Goal: Task Accomplishment & Management: Manage account settings

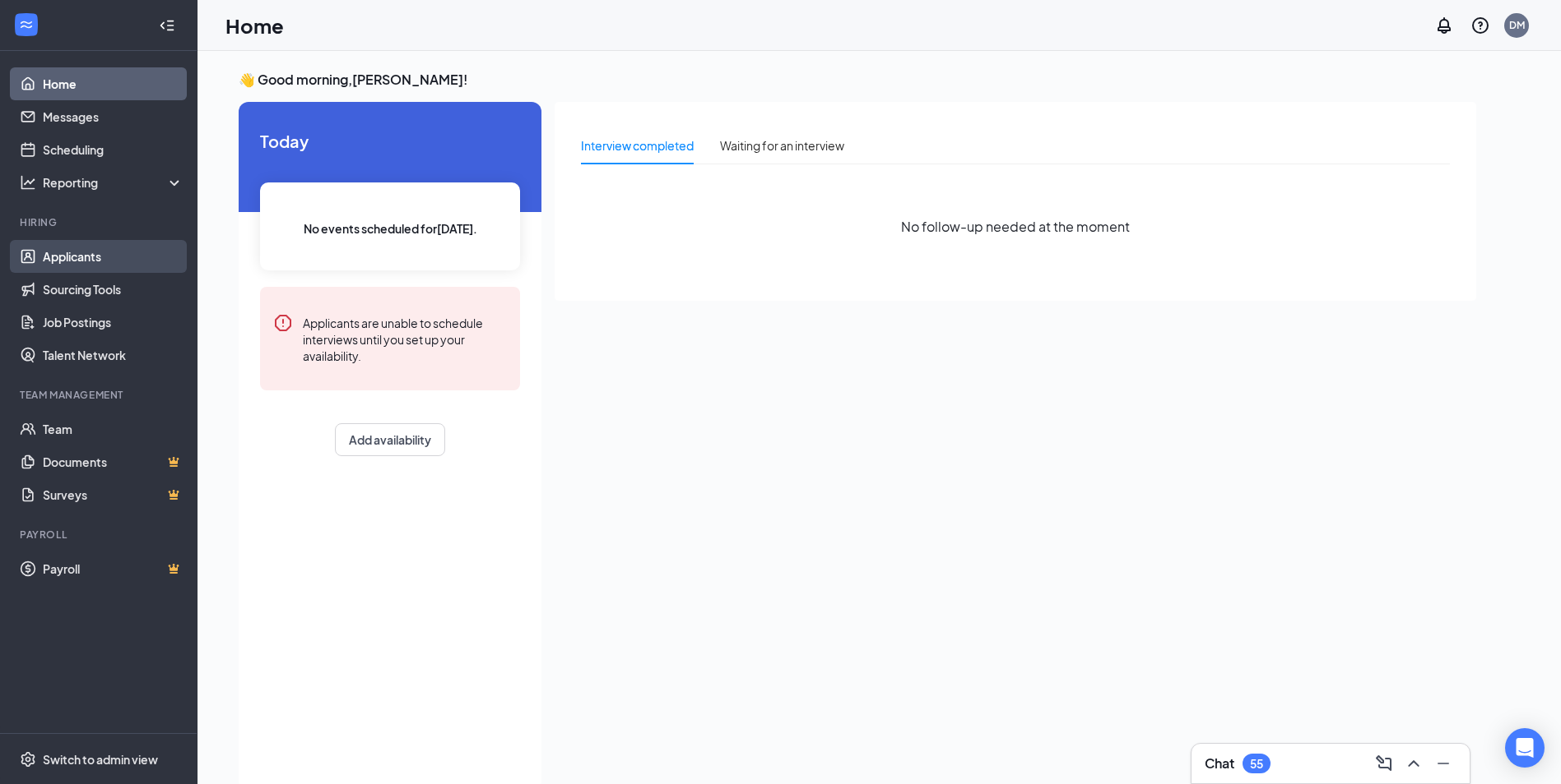
click at [75, 263] on link "Applicants" at bounding box center [113, 257] width 141 height 33
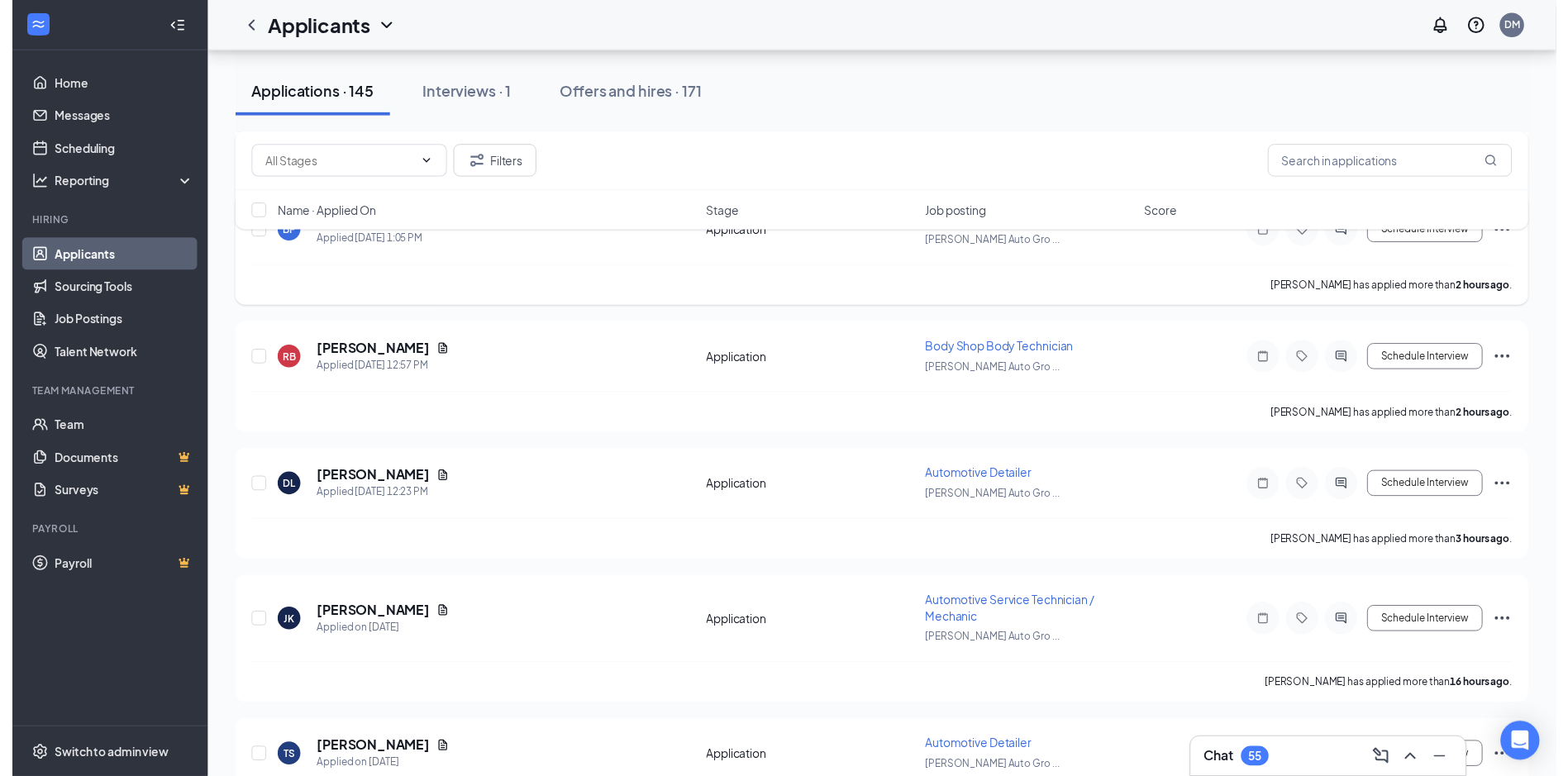
scroll to position [248, 0]
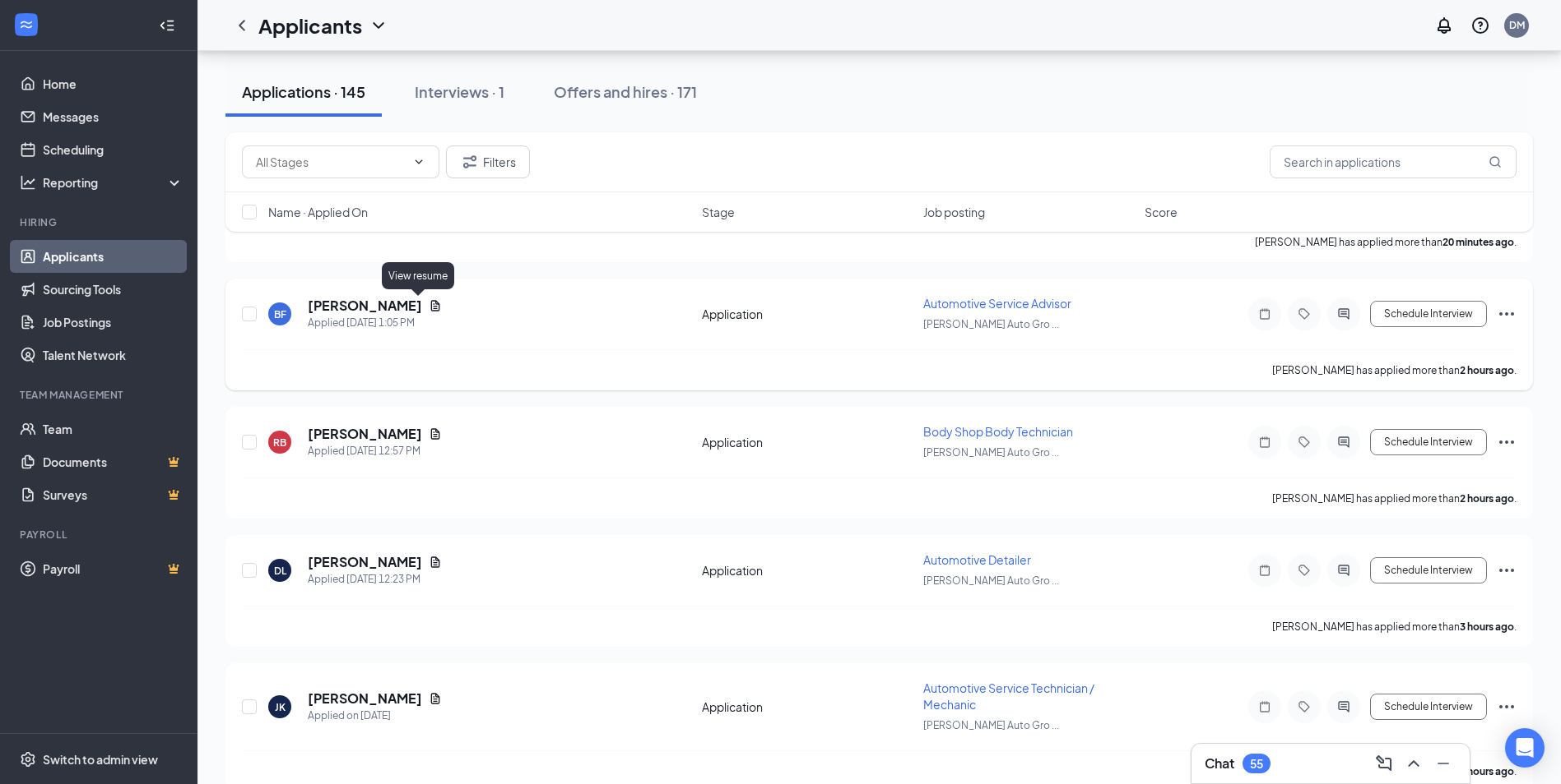
click at [431, 307] on icon "Document" at bounding box center [435, 305] width 9 height 11
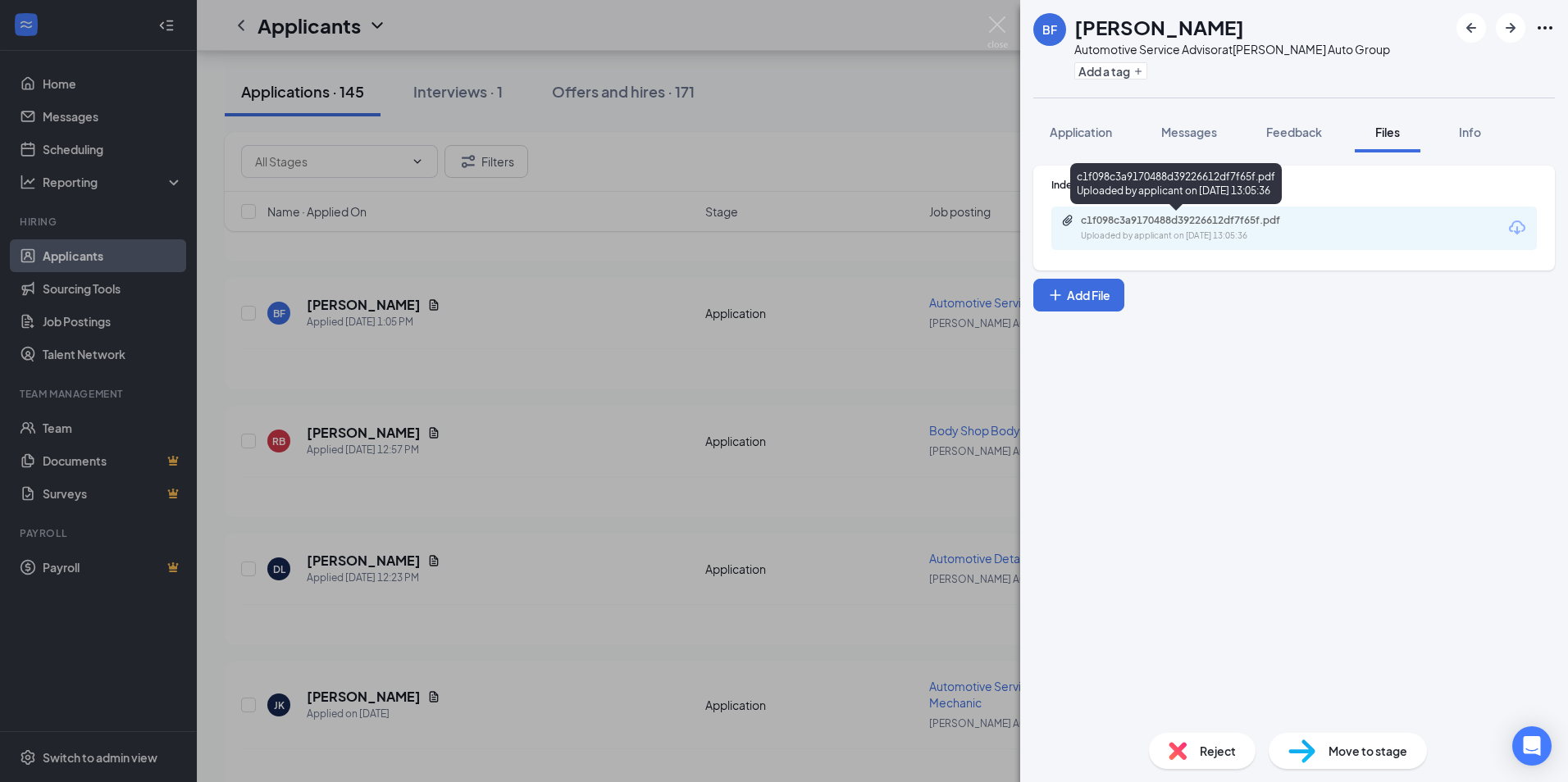
click at [1190, 222] on div "c1f098c3a9170488d39226612df7f65f.pdf" at bounding box center [1196, 220] width 230 height 13
click at [871, 121] on div "BF [PERSON_NAME] Automotive Service Advisor at [PERSON_NAME] Auto Group Add a t…" at bounding box center [784, 391] width 1568 height 782
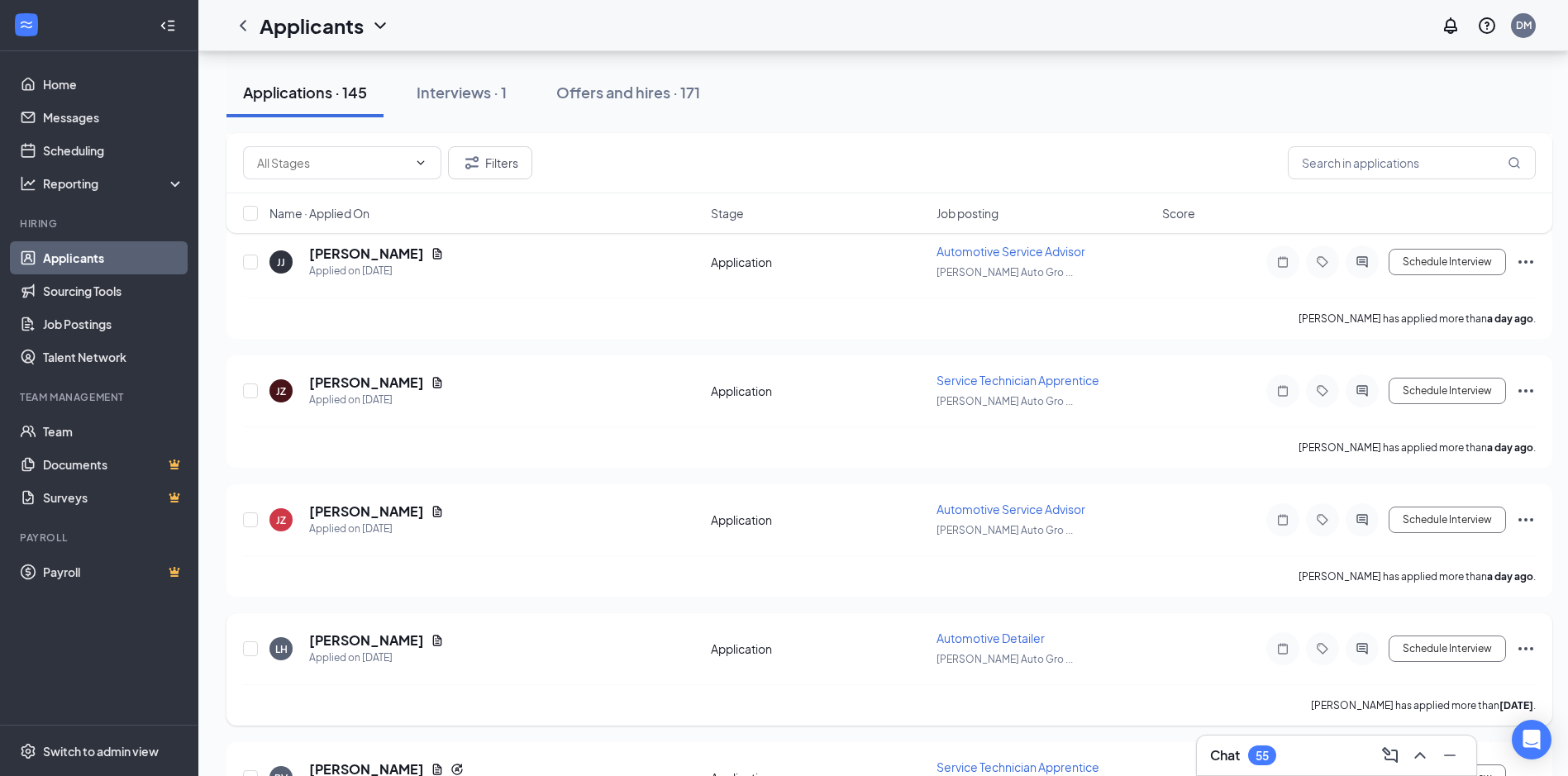
scroll to position [992, 0]
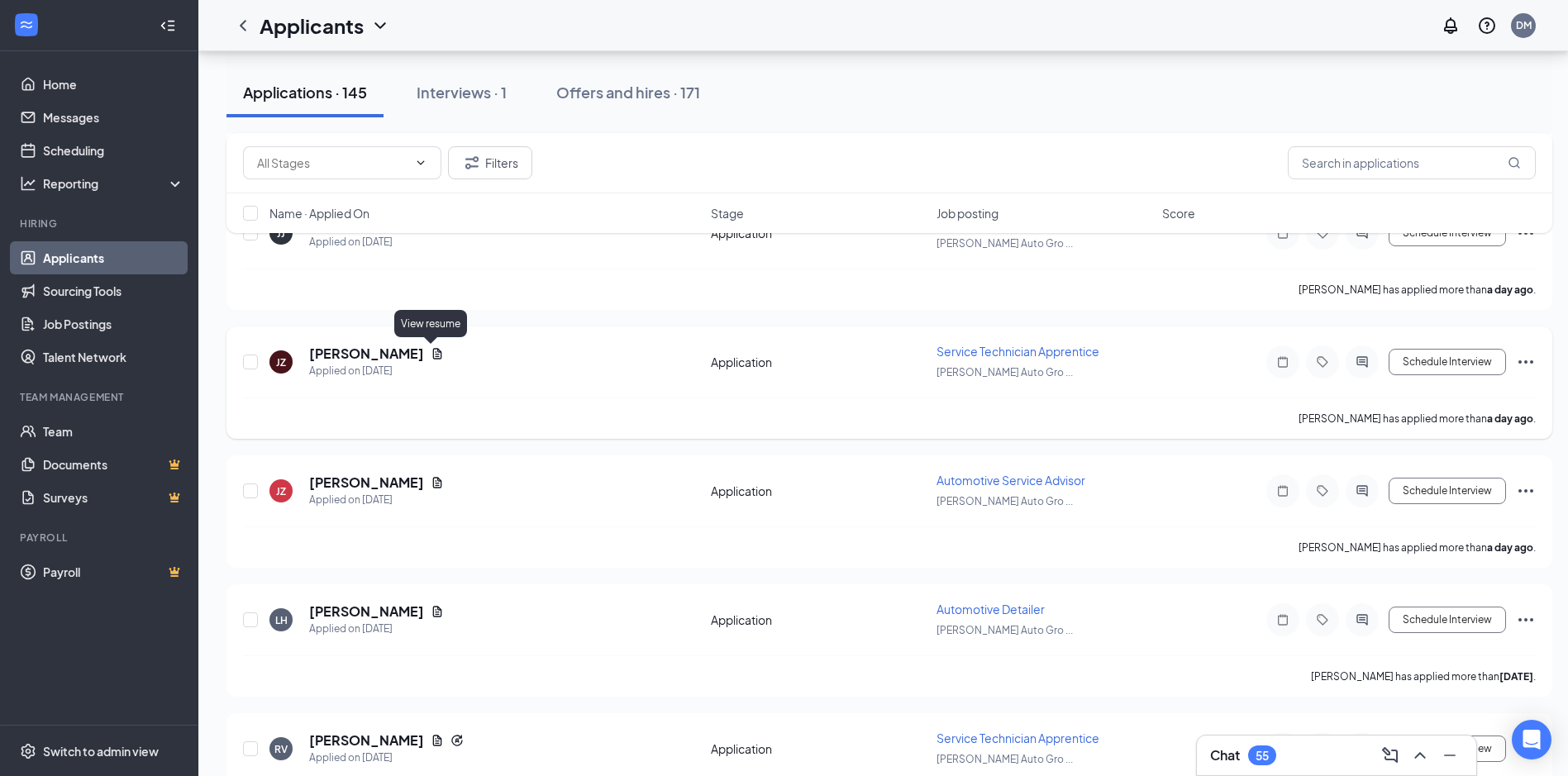
click at [433, 353] on icon "Document" at bounding box center [437, 353] width 9 height 11
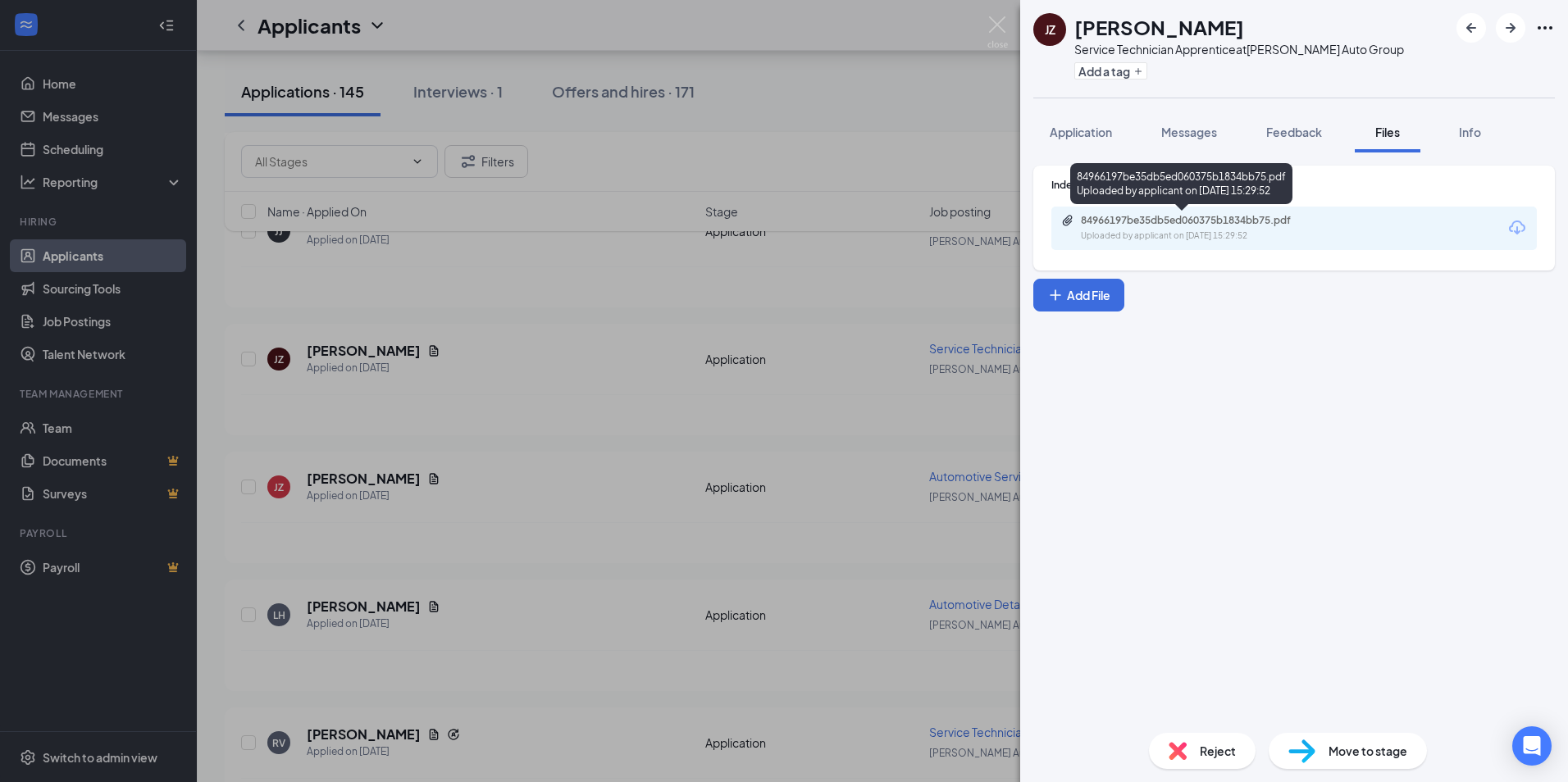
click at [1147, 230] on div "Uploaded by applicant on [DATE] 15:29:52" at bounding box center [1204, 236] width 246 height 13
click at [855, 106] on div "[PERSON_NAME] Service Technician Apprentice at [PERSON_NAME] Auto Group Add a t…" at bounding box center [784, 391] width 1568 height 782
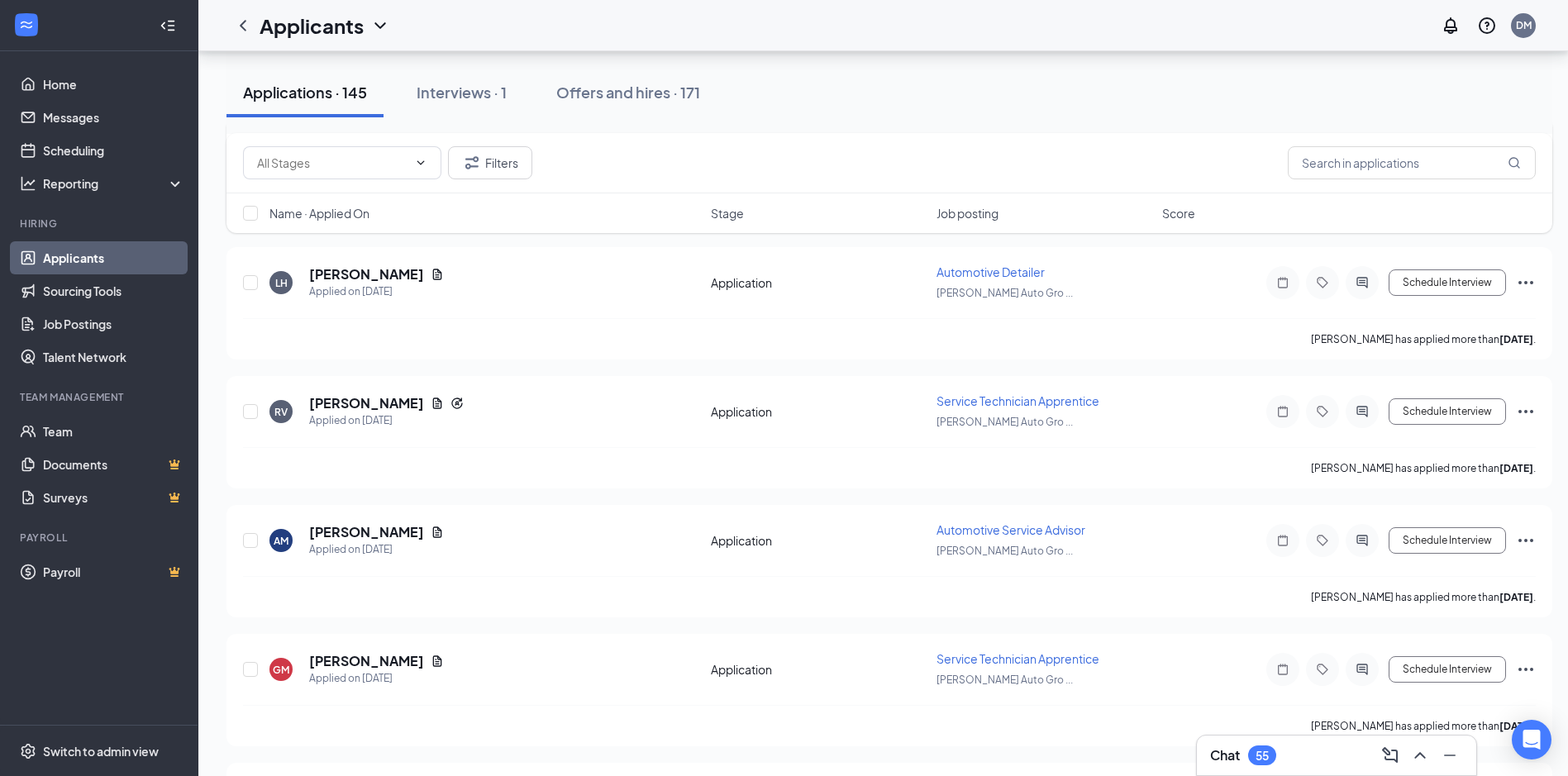
scroll to position [1487, 0]
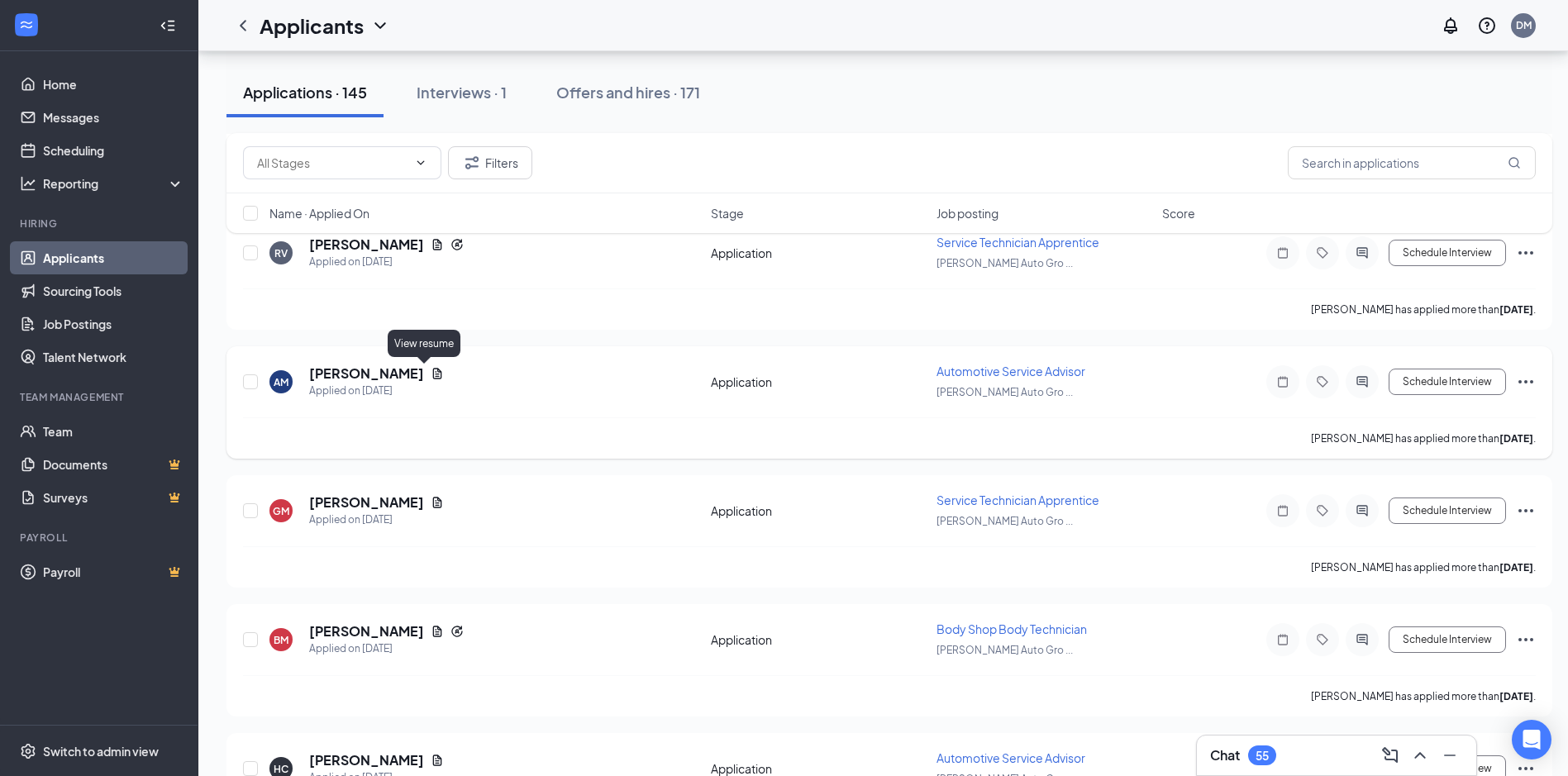
drag, startPoint x: 421, startPoint y: 370, endPoint x: 469, endPoint y: 371, distance: 48.0
click at [431, 370] on icon "Document" at bounding box center [437, 373] width 13 height 13
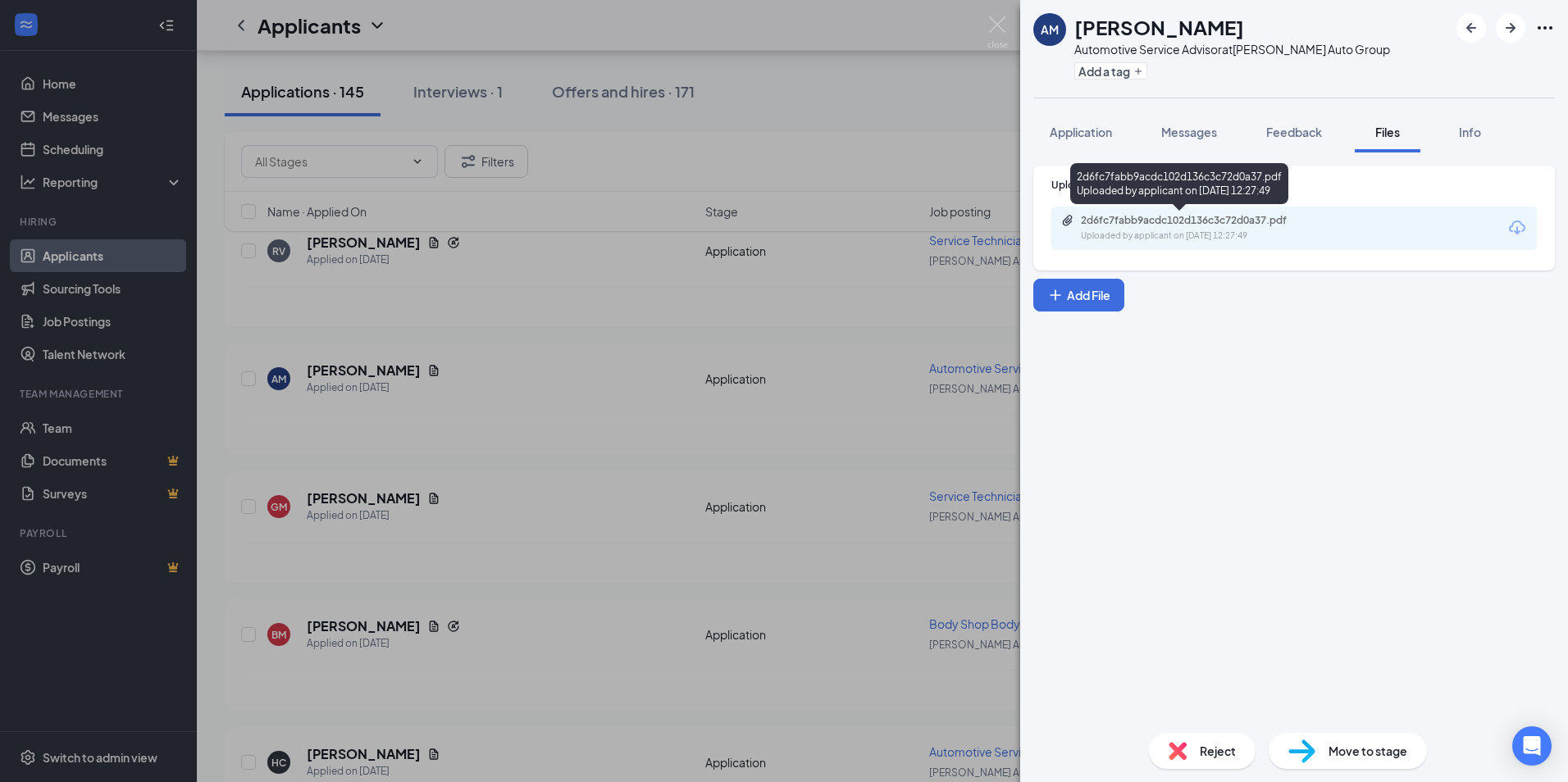
click at [1219, 238] on div "Uploaded by applicant on [DATE] 12:27:49" at bounding box center [1204, 236] width 246 height 13
click at [814, 94] on div "AM [PERSON_NAME] Automotive Service Advisor at [PERSON_NAME] Auto Group Add a t…" at bounding box center [784, 391] width 1568 height 782
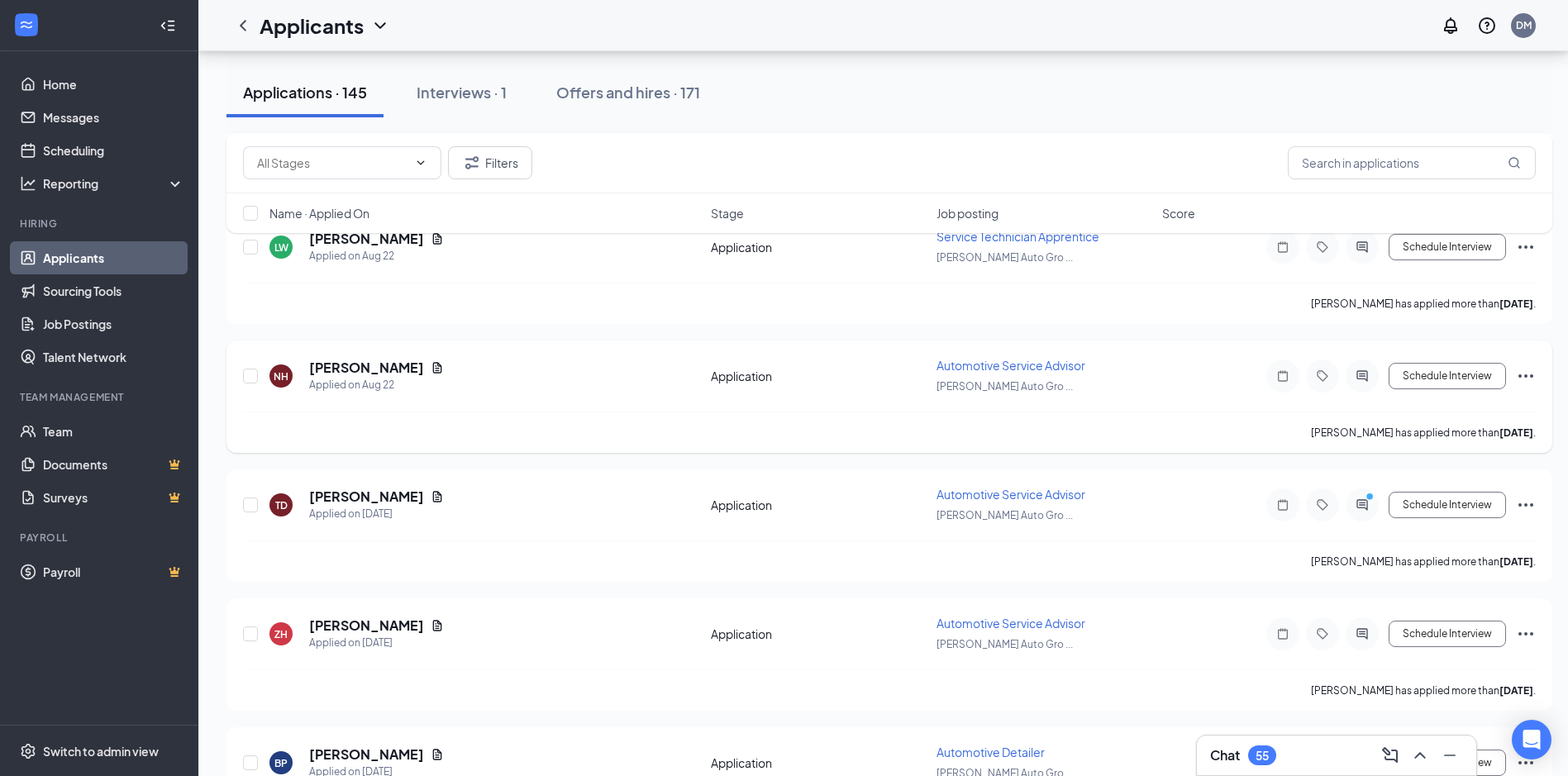
scroll to position [2148, 0]
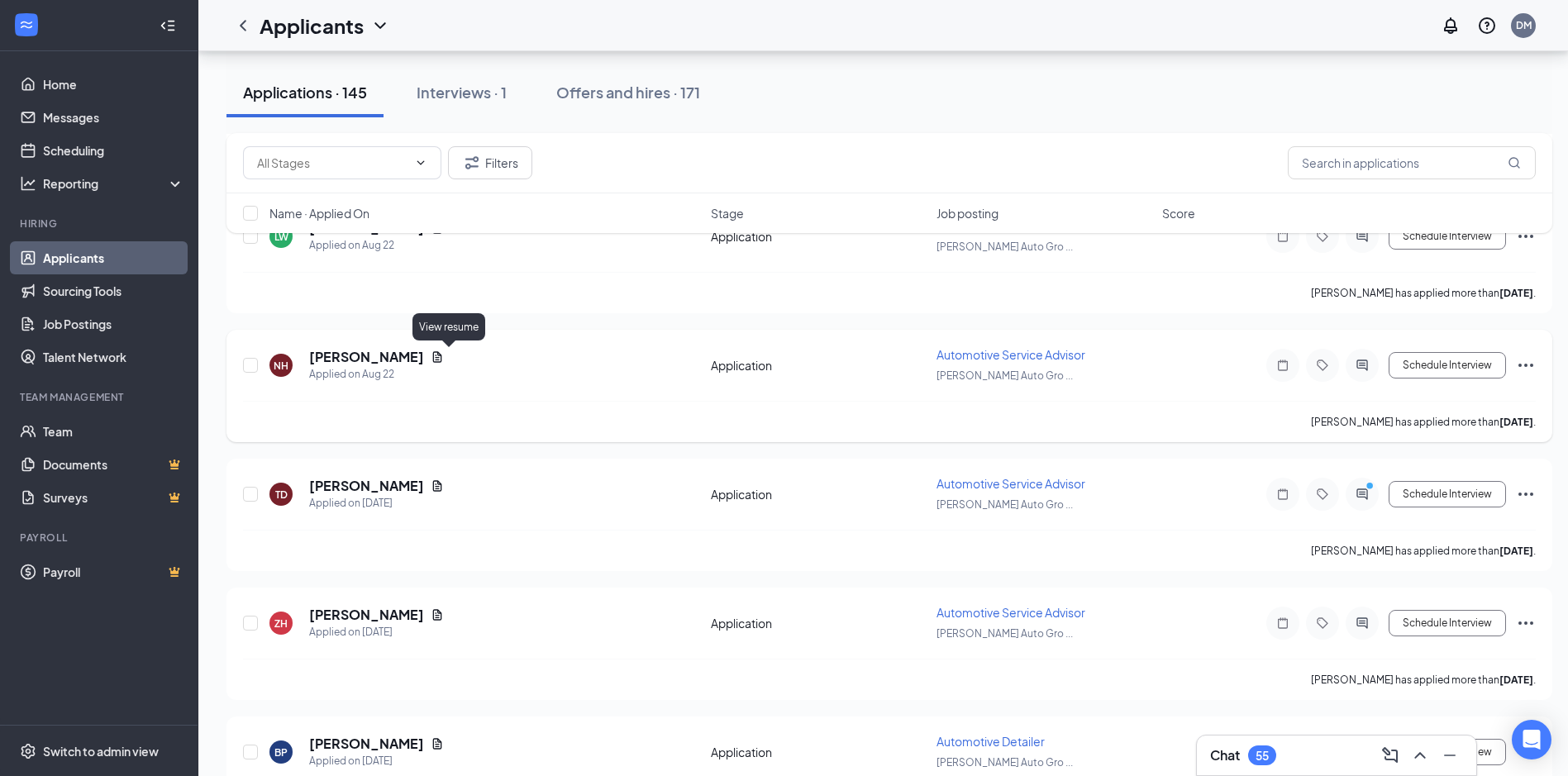
click at [443, 358] on icon "Document" at bounding box center [437, 356] width 9 height 11
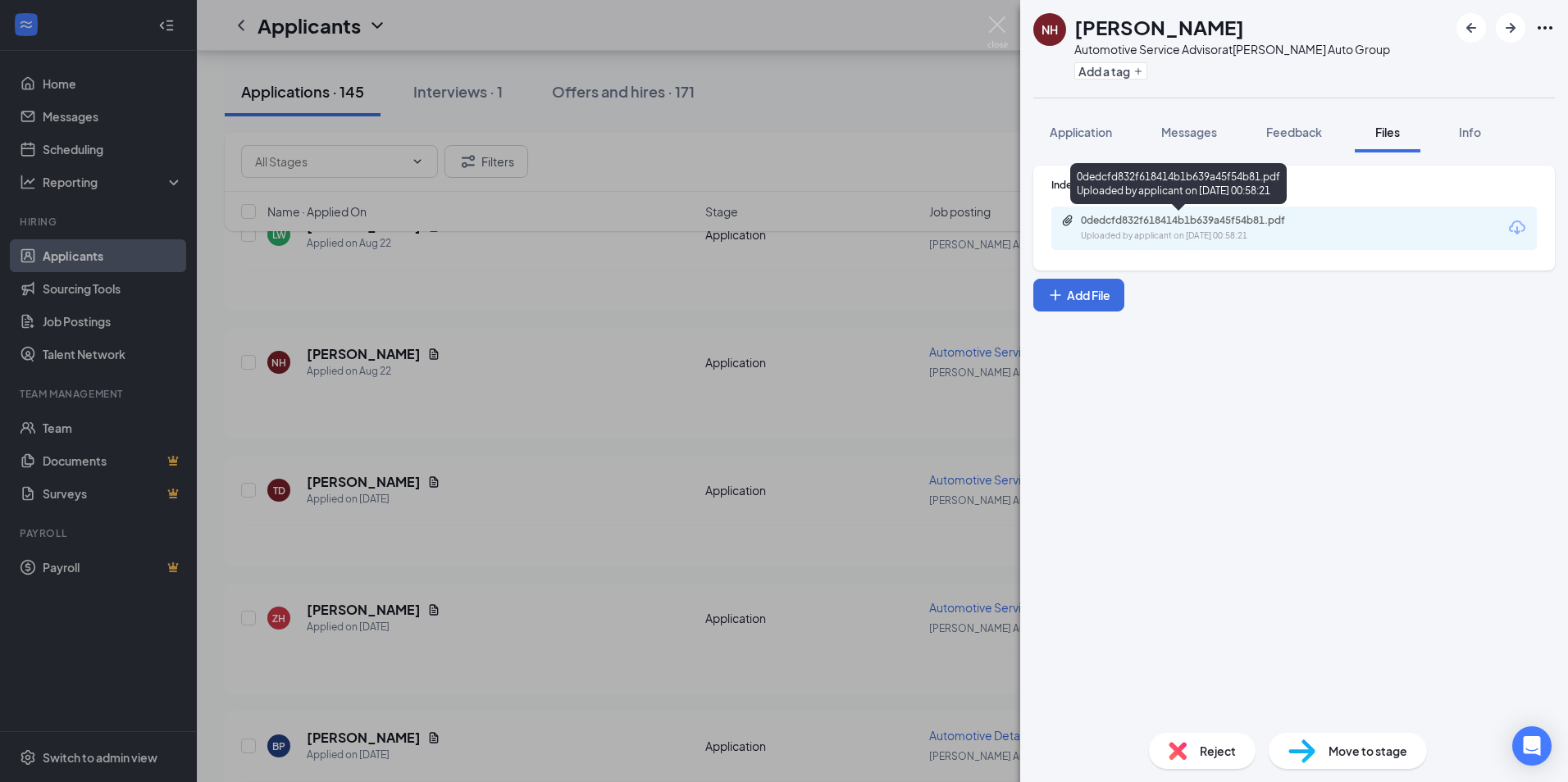
click at [1140, 220] on div "0dedcfd832f618414b1b639a45f54b81.pdf" at bounding box center [1196, 220] width 230 height 13
click at [888, 90] on div "NH [PERSON_NAME] Automotive Service Advisor at [PERSON_NAME] Auto Group Add a t…" at bounding box center [784, 391] width 1568 height 782
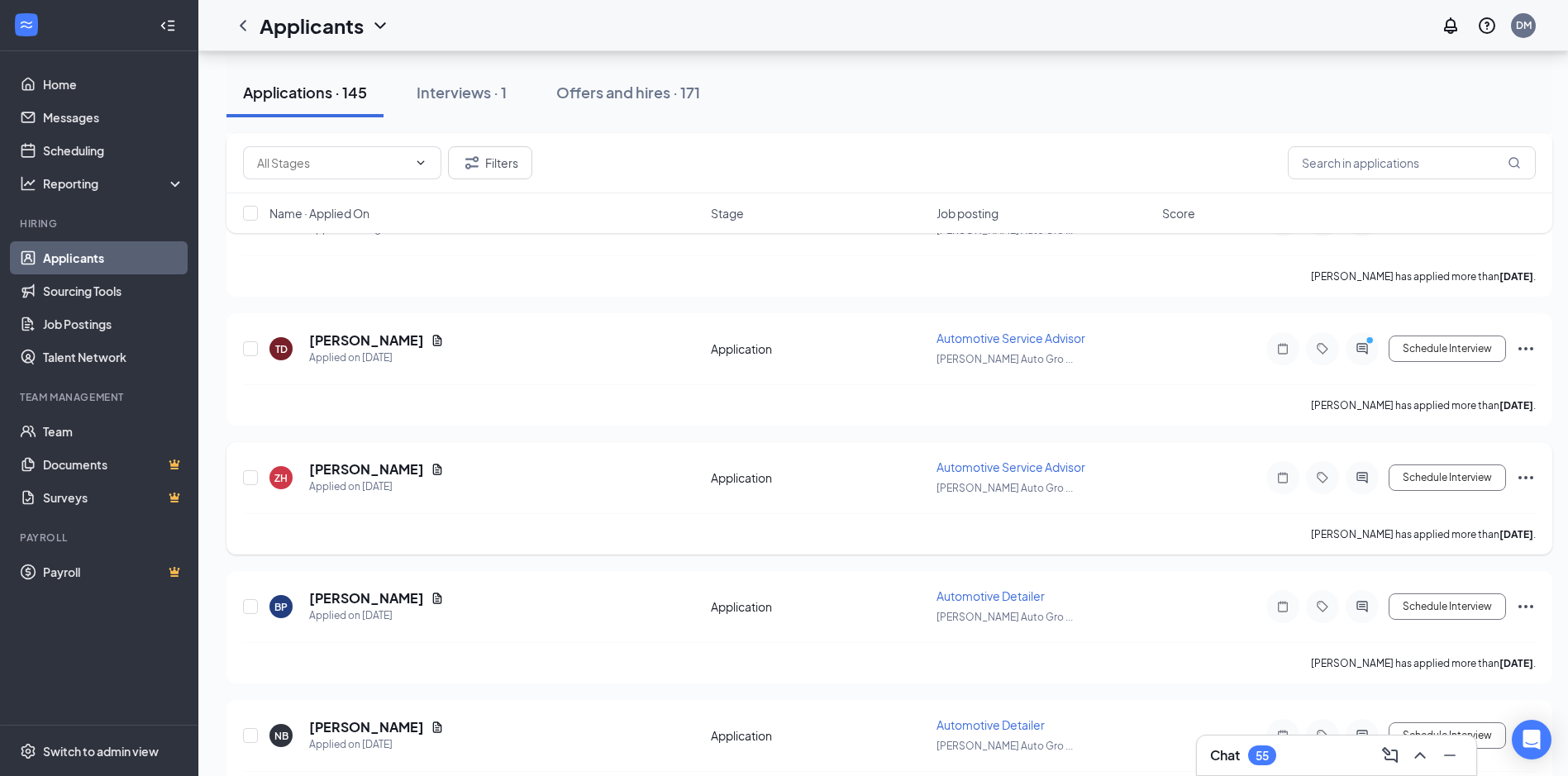
scroll to position [2313, 0]
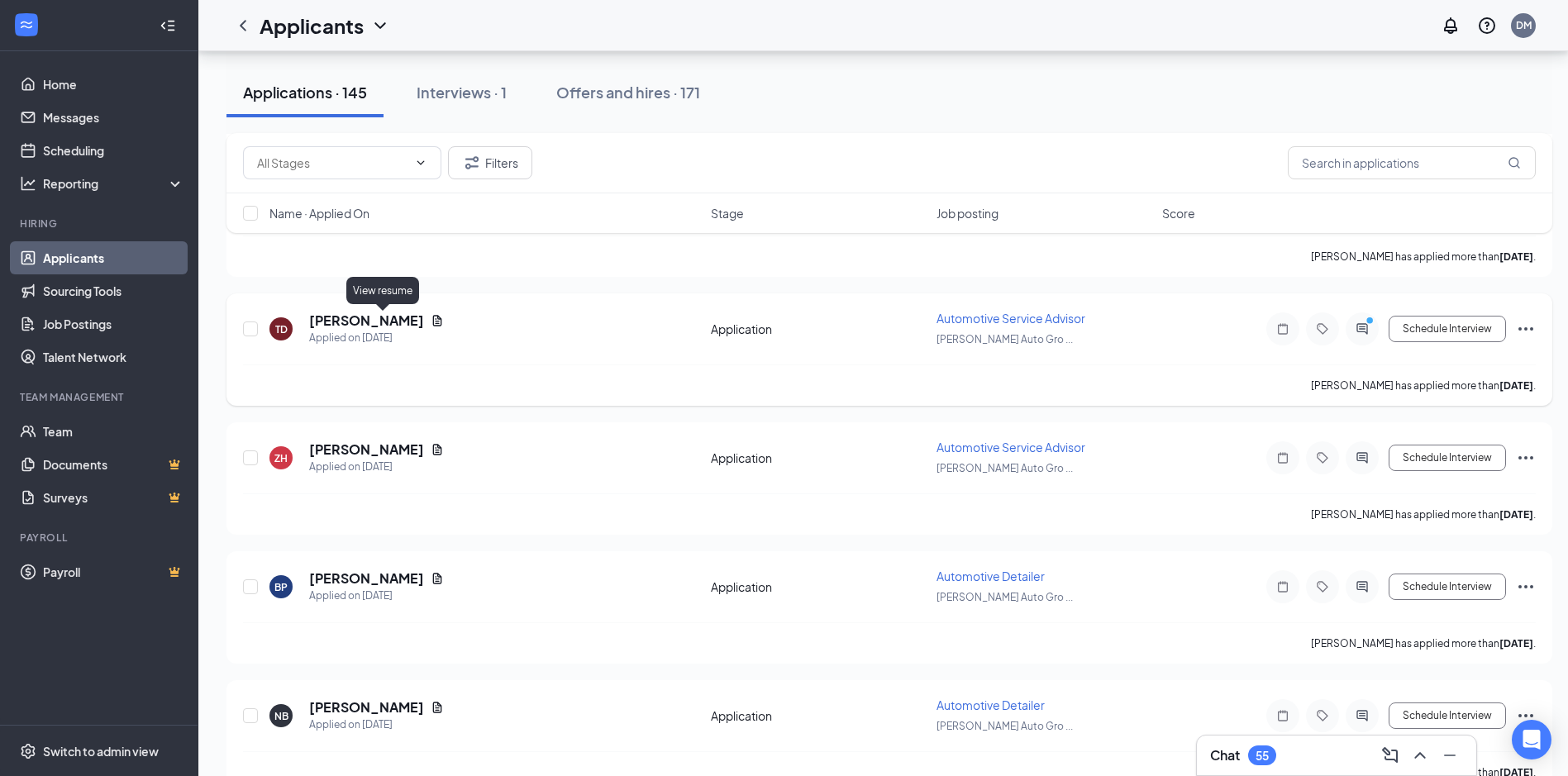
click at [433, 322] on icon "Document" at bounding box center [437, 320] width 9 height 11
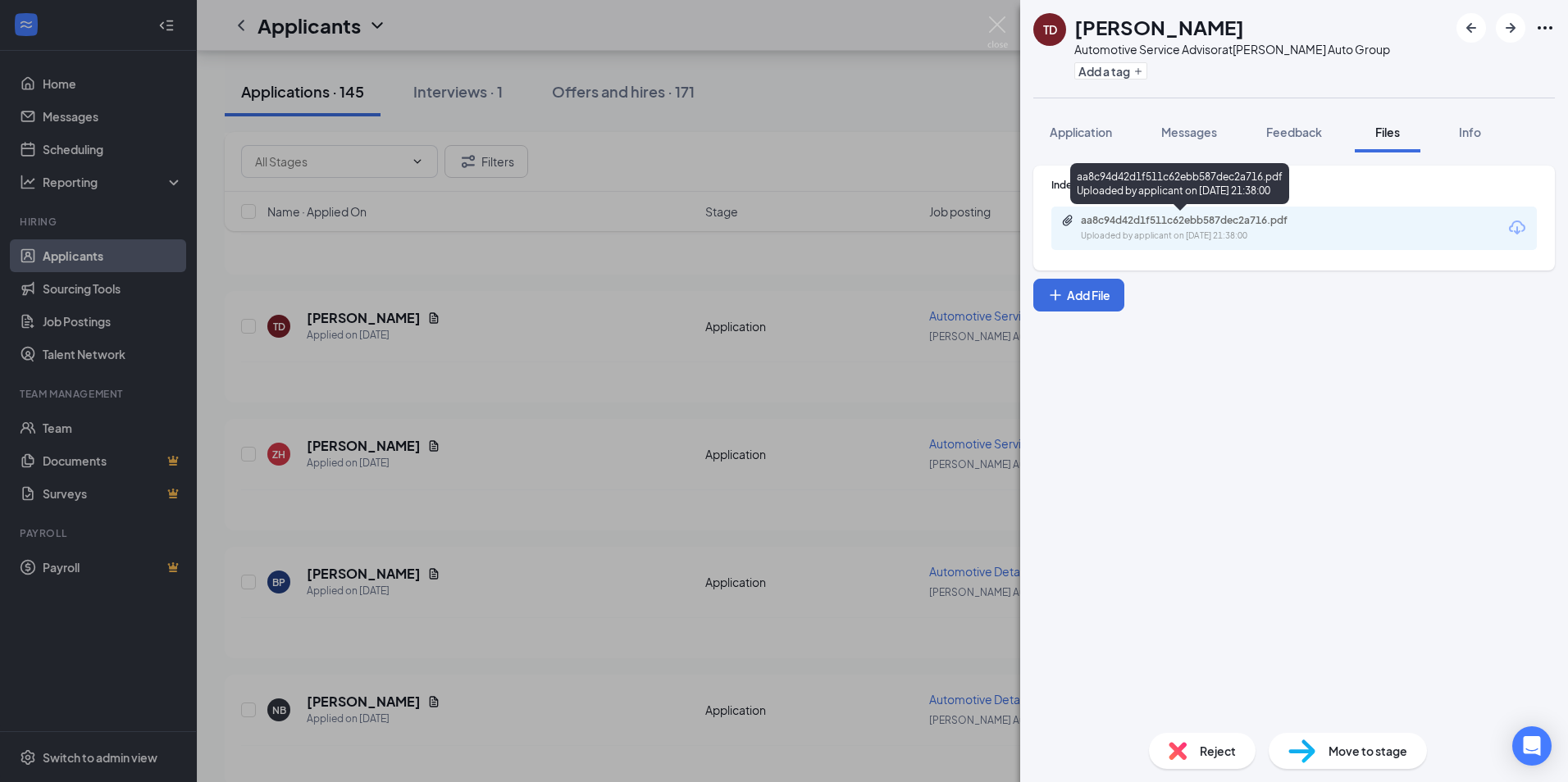
click at [1176, 225] on div "aa8c94d42d1f511c62ebb587dec2a716.pdf" at bounding box center [1196, 220] width 230 height 13
click at [883, 106] on div "TD [PERSON_NAME] Automotive Service Advisor at [PERSON_NAME] Auto Group Add a t…" at bounding box center [784, 391] width 1568 height 782
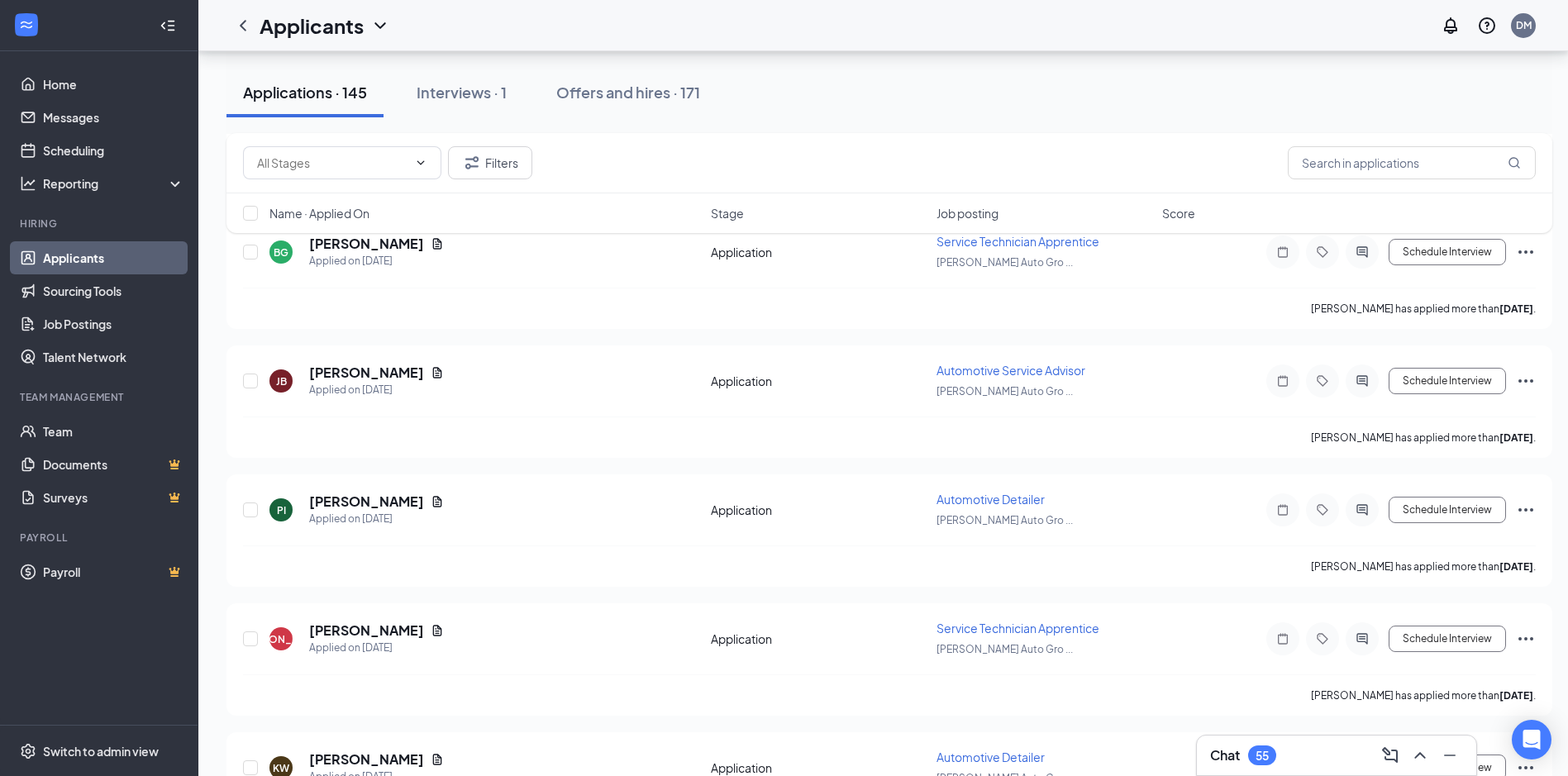
scroll to position [3057, 0]
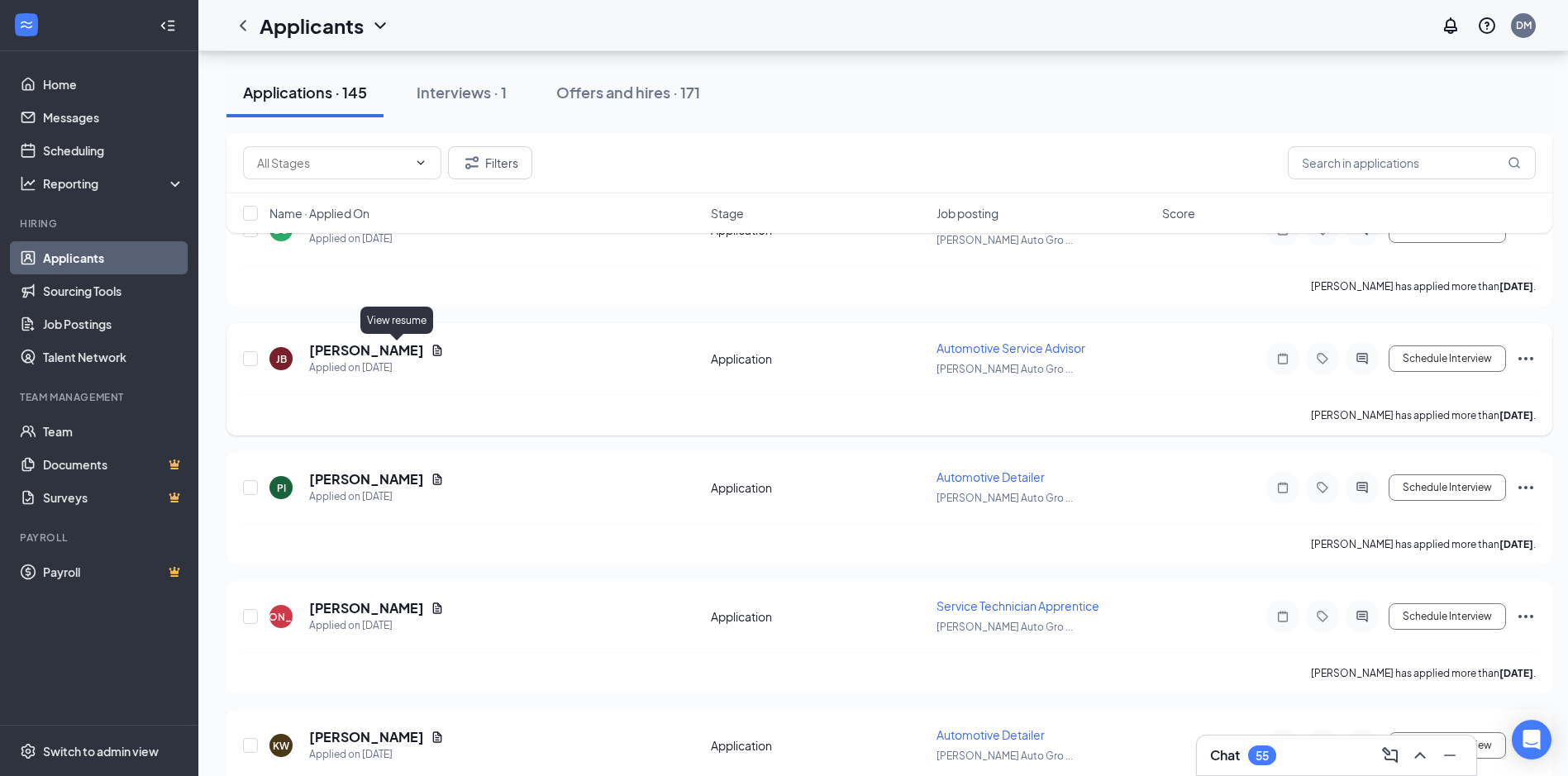
click at [431, 350] on icon "Document" at bounding box center [437, 349] width 13 height 13
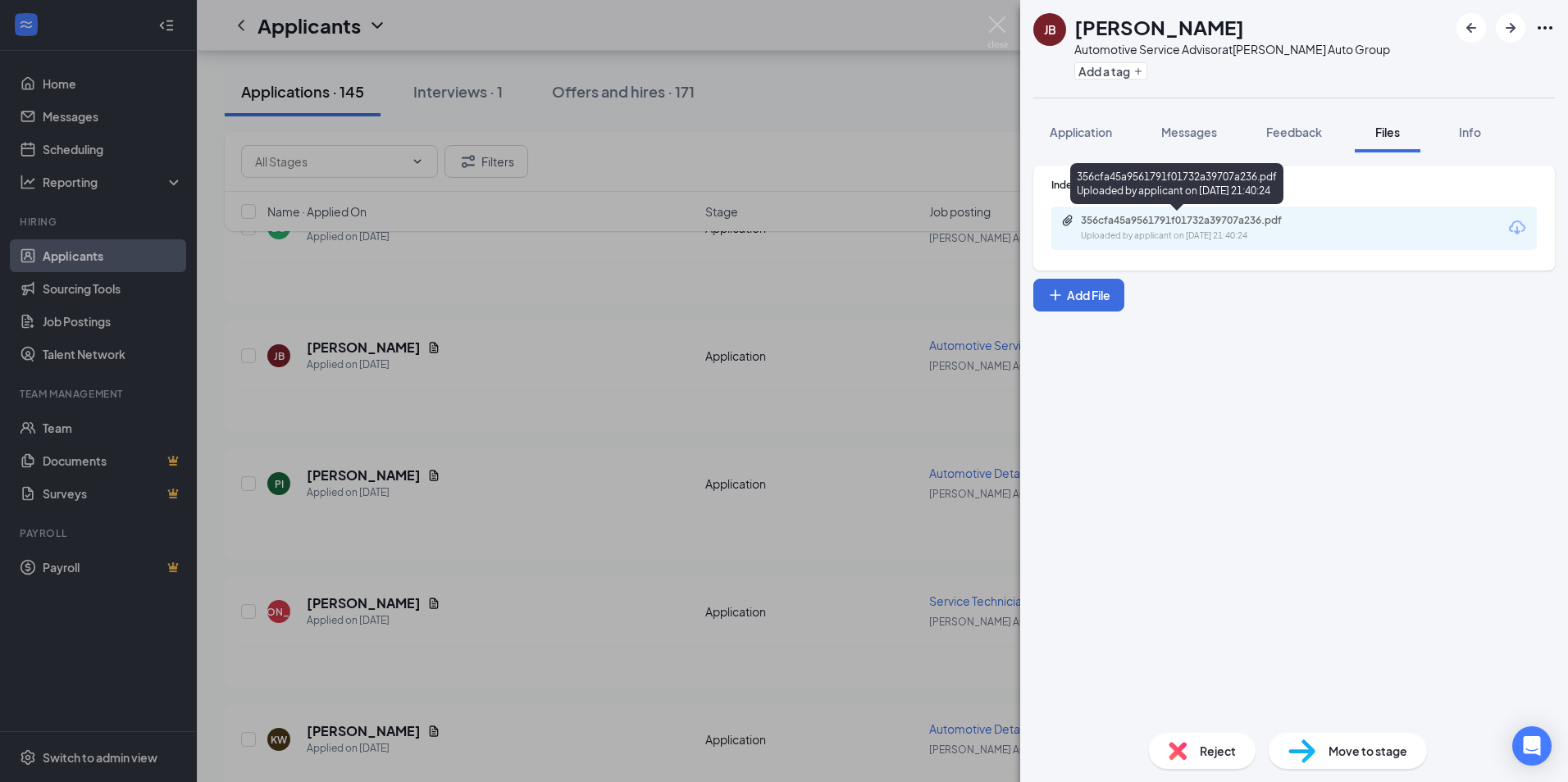
click at [1156, 231] on div "Uploaded by applicant on [DATE] 21:40:24" at bounding box center [1204, 236] width 246 height 13
click at [603, 320] on div "[PERSON_NAME] Automotive Service Advisor at [PERSON_NAME] Auto Group Add a tag …" at bounding box center [784, 391] width 1568 height 782
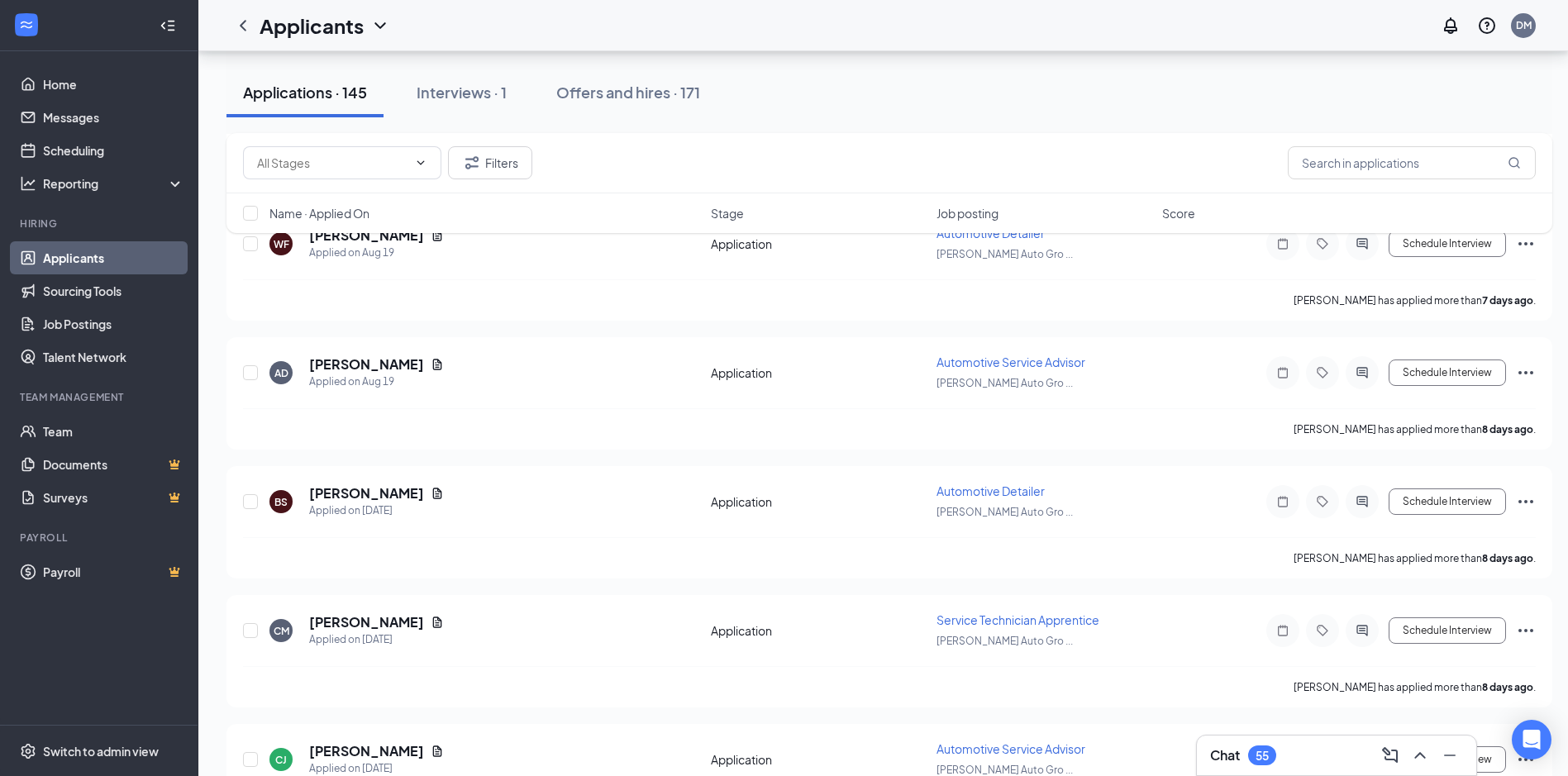
scroll to position [4462, 0]
click at [431, 364] on icon "Document" at bounding box center [437, 363] width 13 height 13
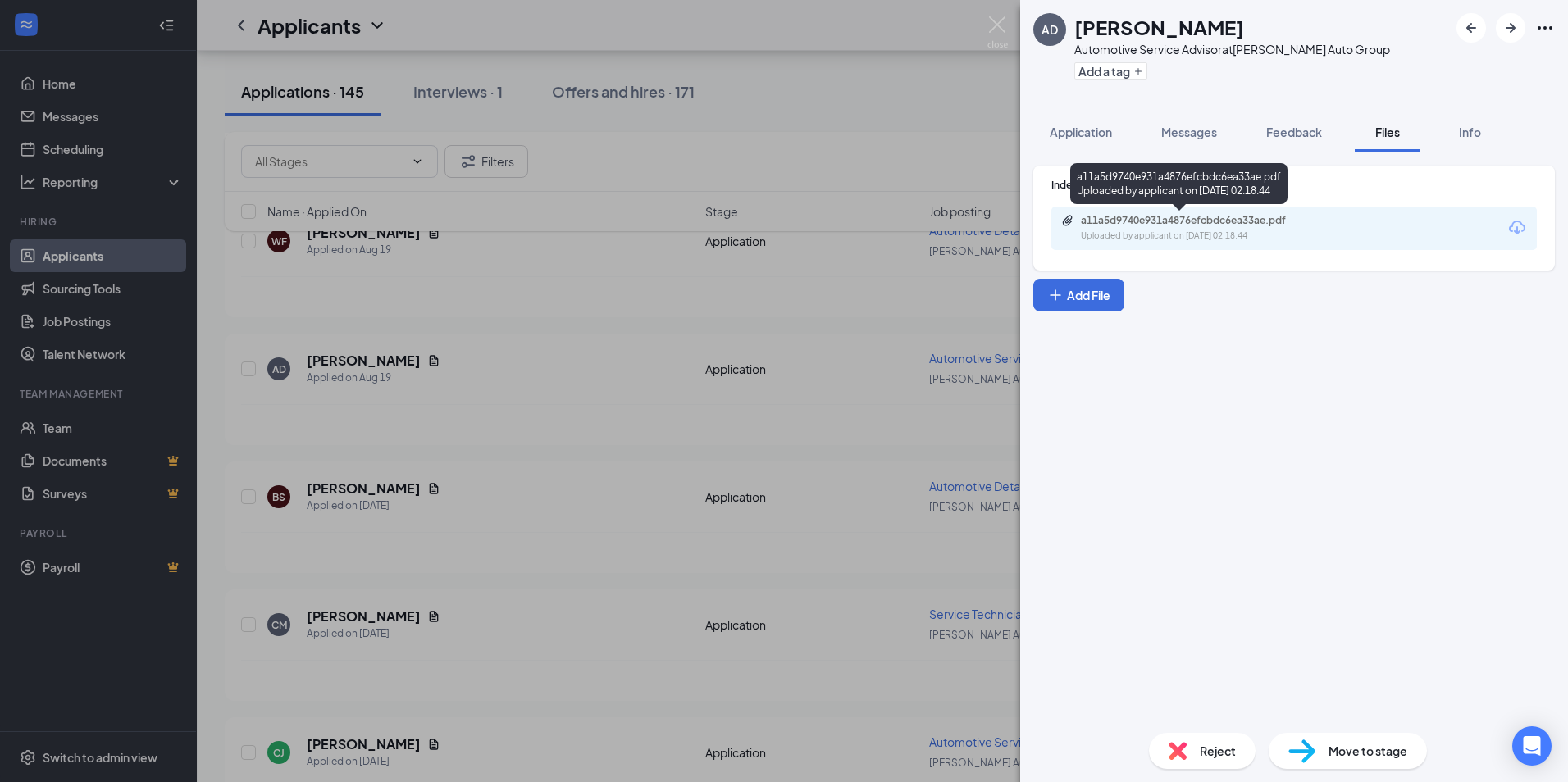
click at [1126, 230] on div "Uploaded by applicant on [DATE] 02:18:44" at bounding box center [1204, 236] width 246 height 13
click at [863, 59] on div "AD [PERSON_NAME] Automotive Service Advisor at [PERSON_NAME] Auto Group Add a t…" at bounding box center [784, 391] width 1568 height 782
click at [852, 109] on div "Applications · 145 Interviews · 1 Offers and hires · 171" at bounding box center [882, 92] width 1316 height 50
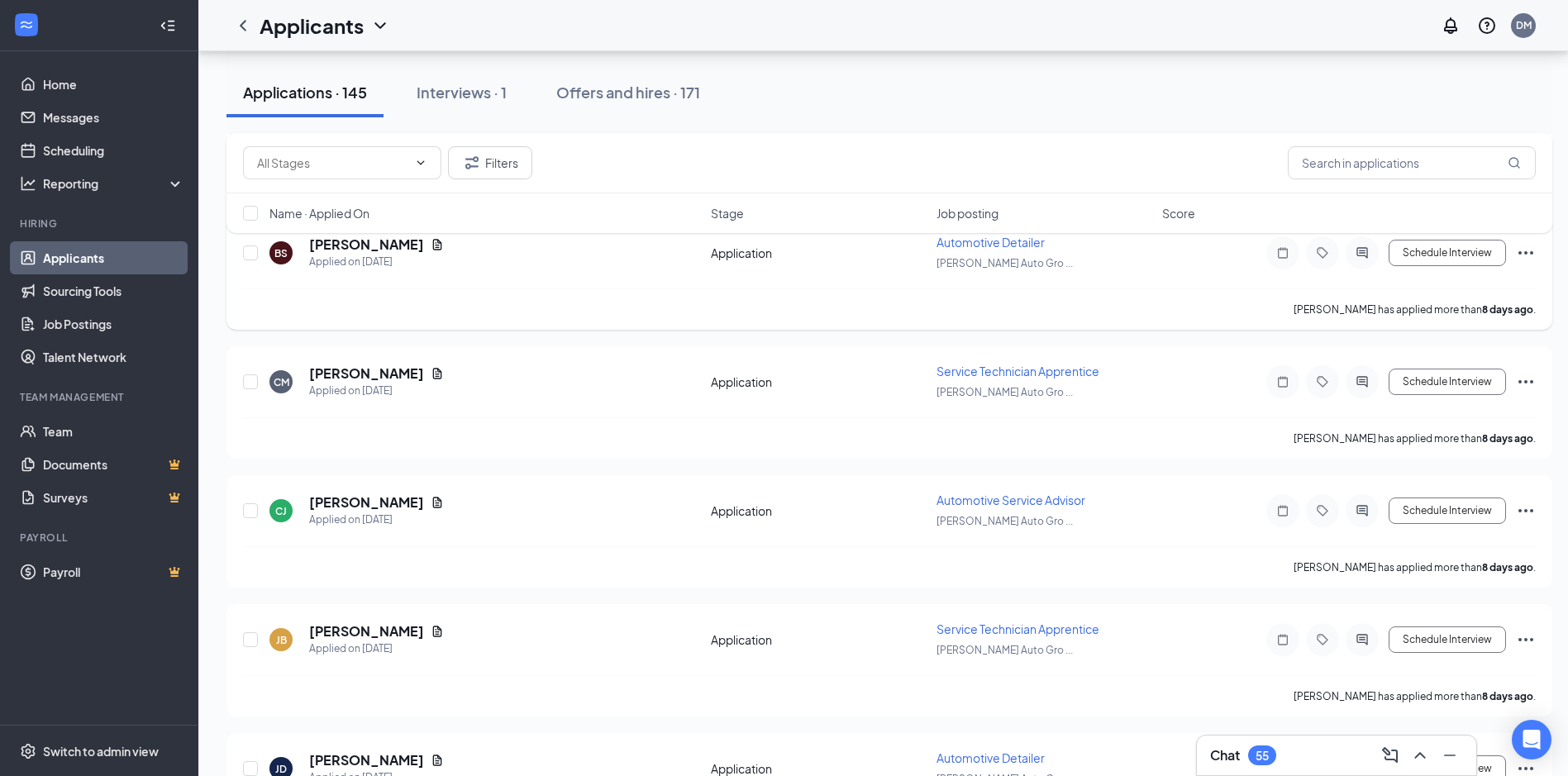
scroll to position [4792, 0]
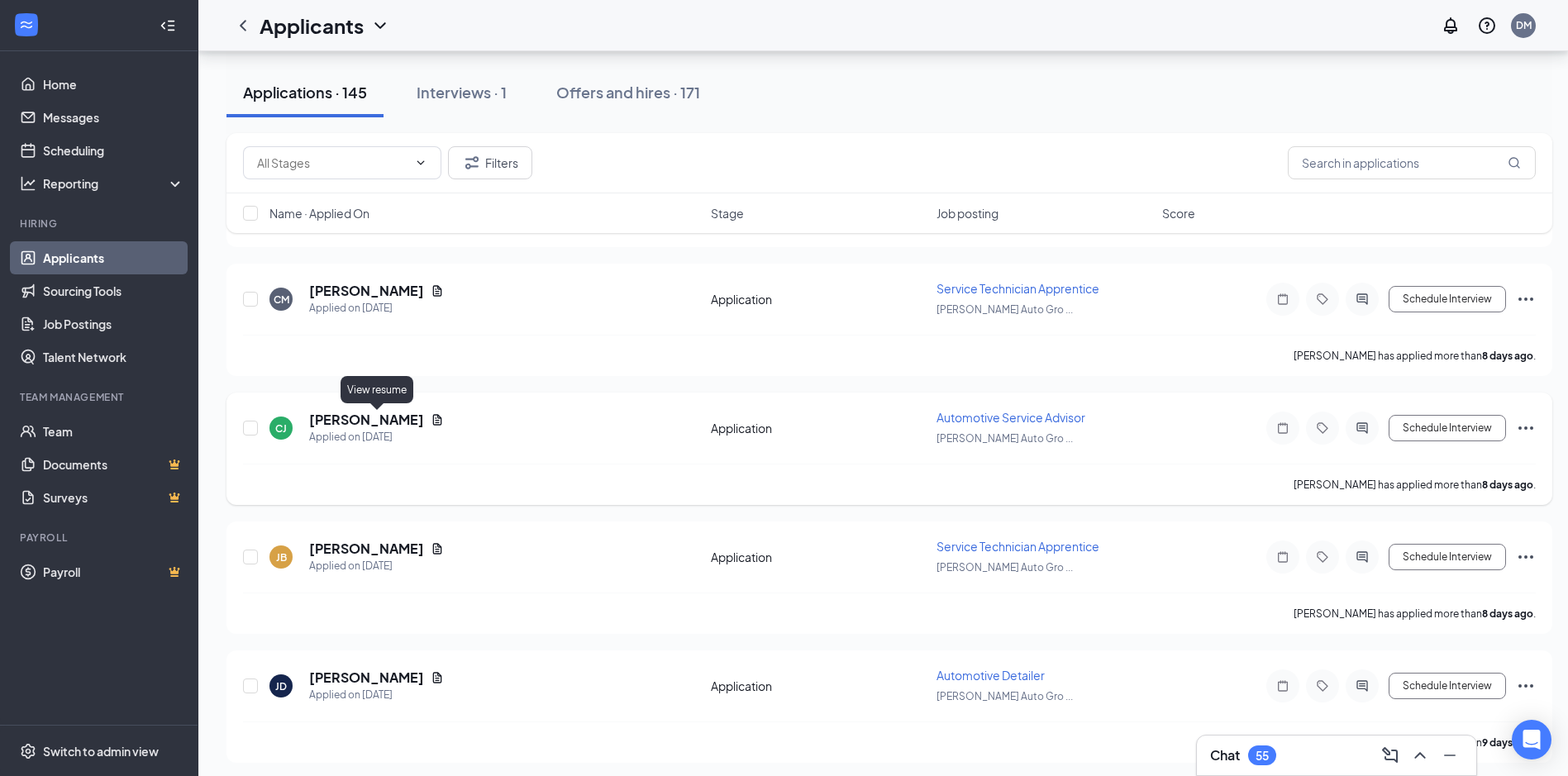
click at [433, 421] on icon "Document" at bounding box center [437, 419] width 9 height 11
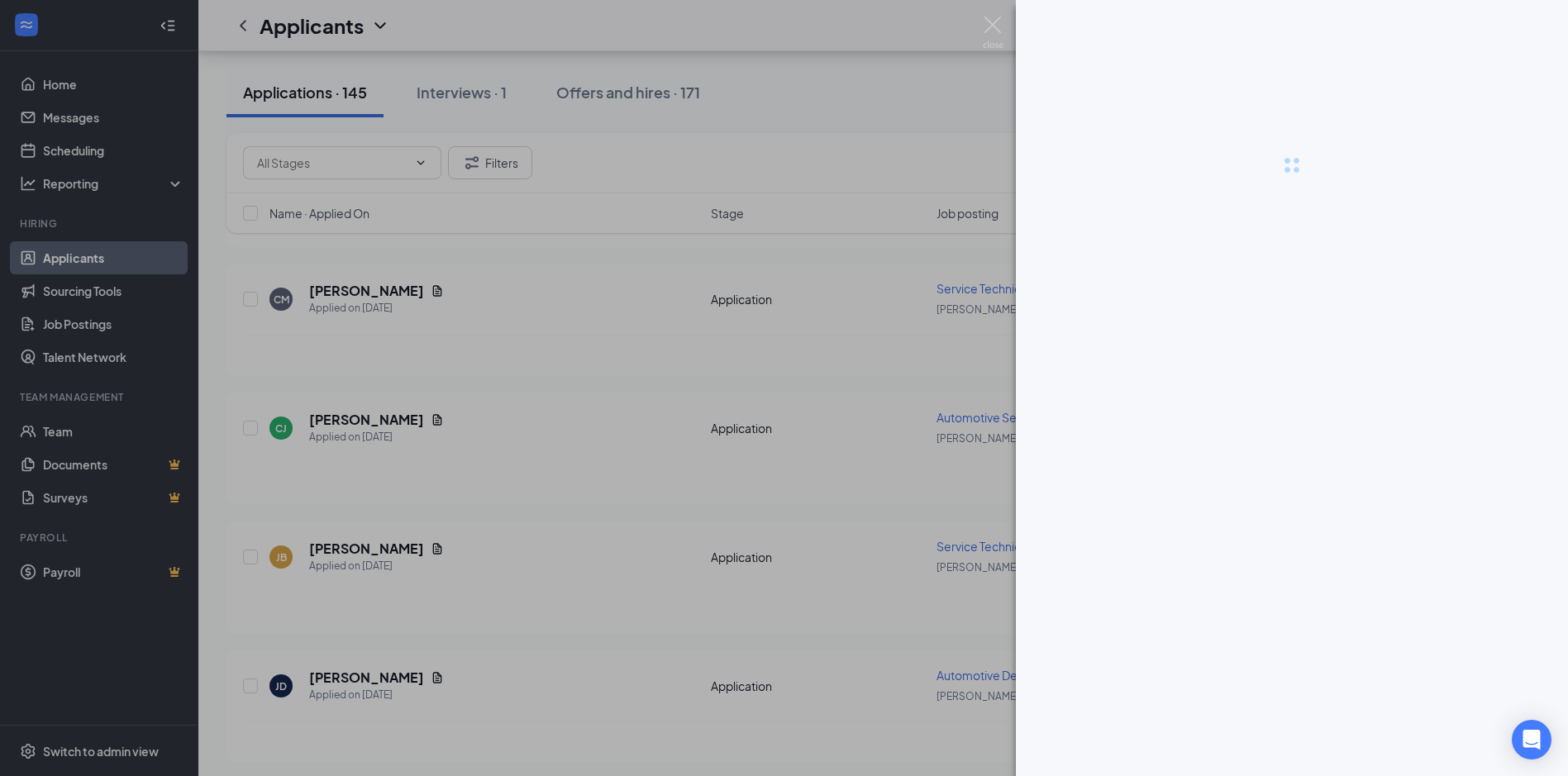
scroll to position [4786, 0]
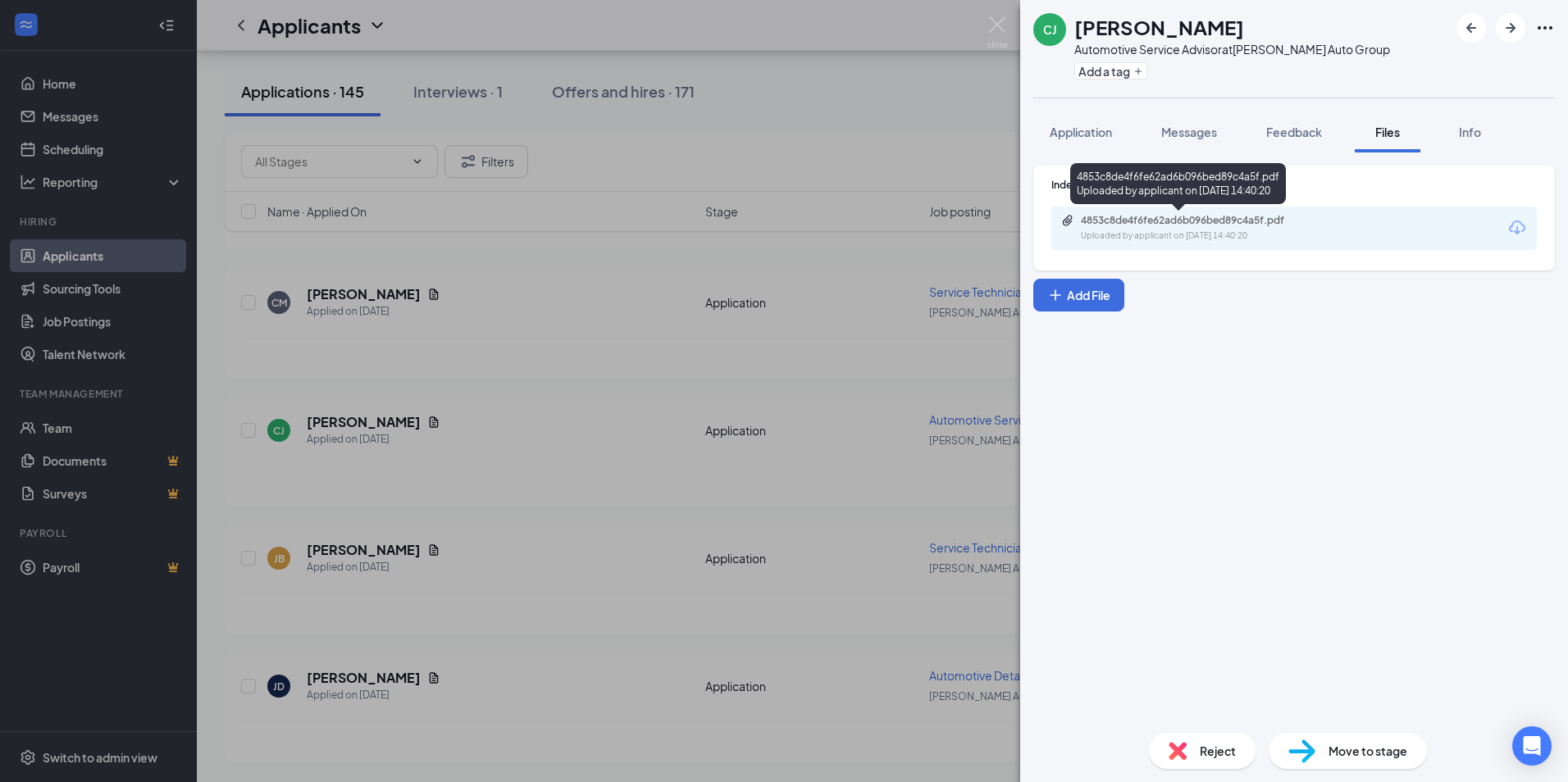
click at [1165, 219] on div "4853c8de4f6fe62ad6b096bed89c4a5f.pdf" at bounding box center [1196, 220] width 230 height 13
click at [833, 128] on div "[PERSON_NAME] Automotive Service Advisor at [PERSON_NAME] Auto Group Add a tag …" at bounding box center [784, 391] width 1568 height 782
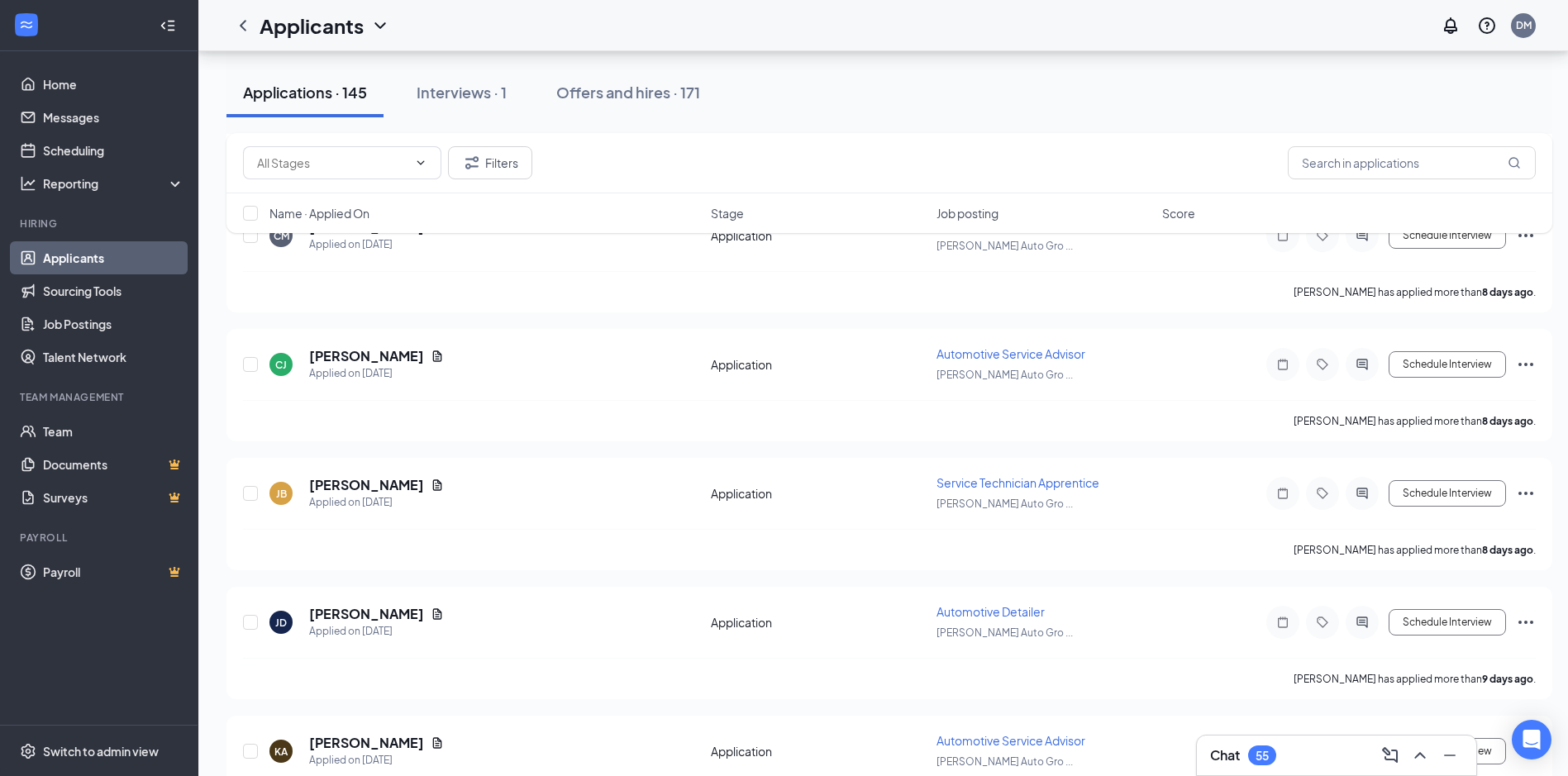
scroll to position [4456, 0]
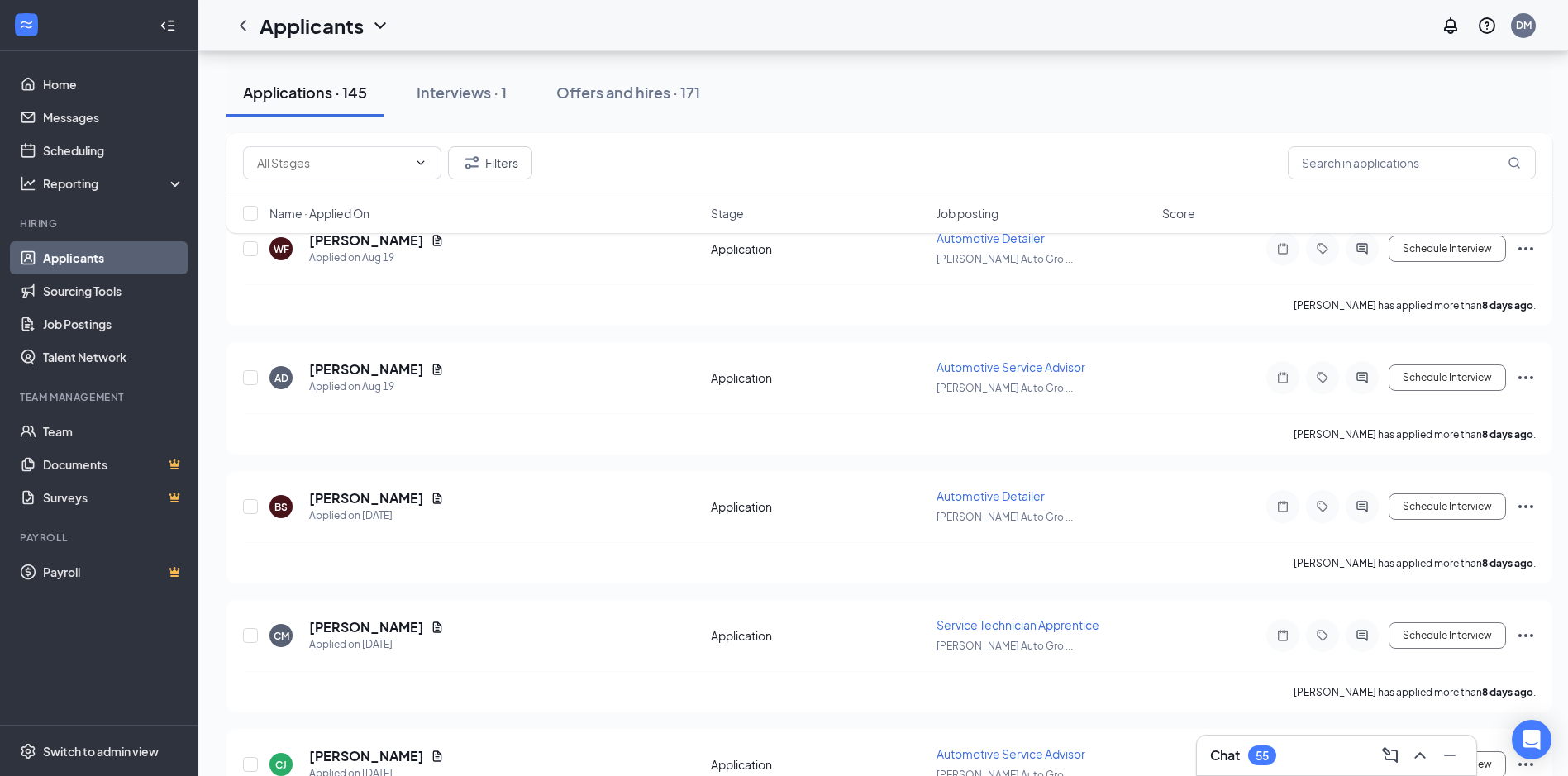
click at [929, 102] on div "Applications · 145 Interviews · 1 Offers and hires · 171" at bounding box center [889, 92] width 1326 height 50
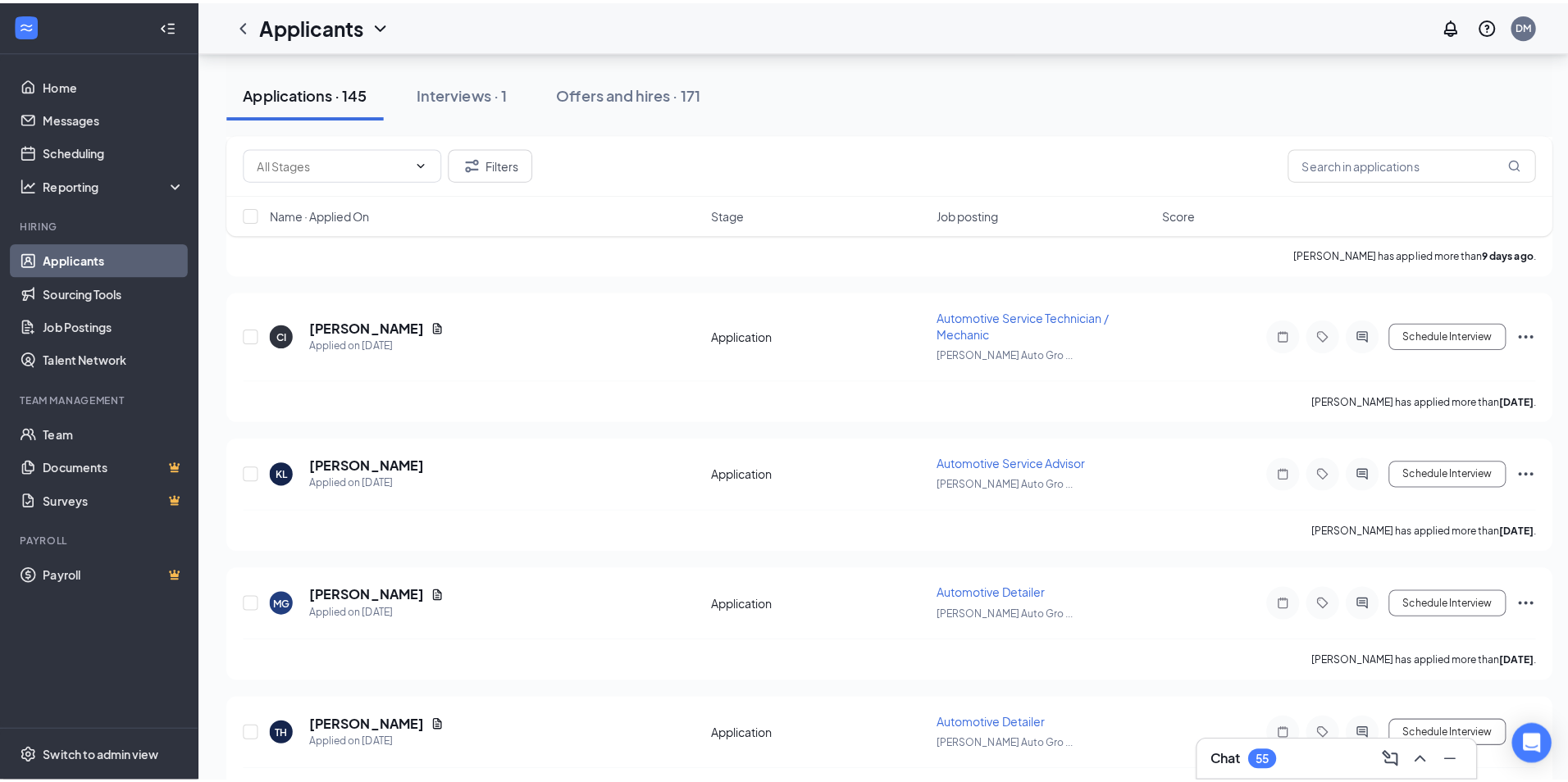
scroll to position [5408, 0]
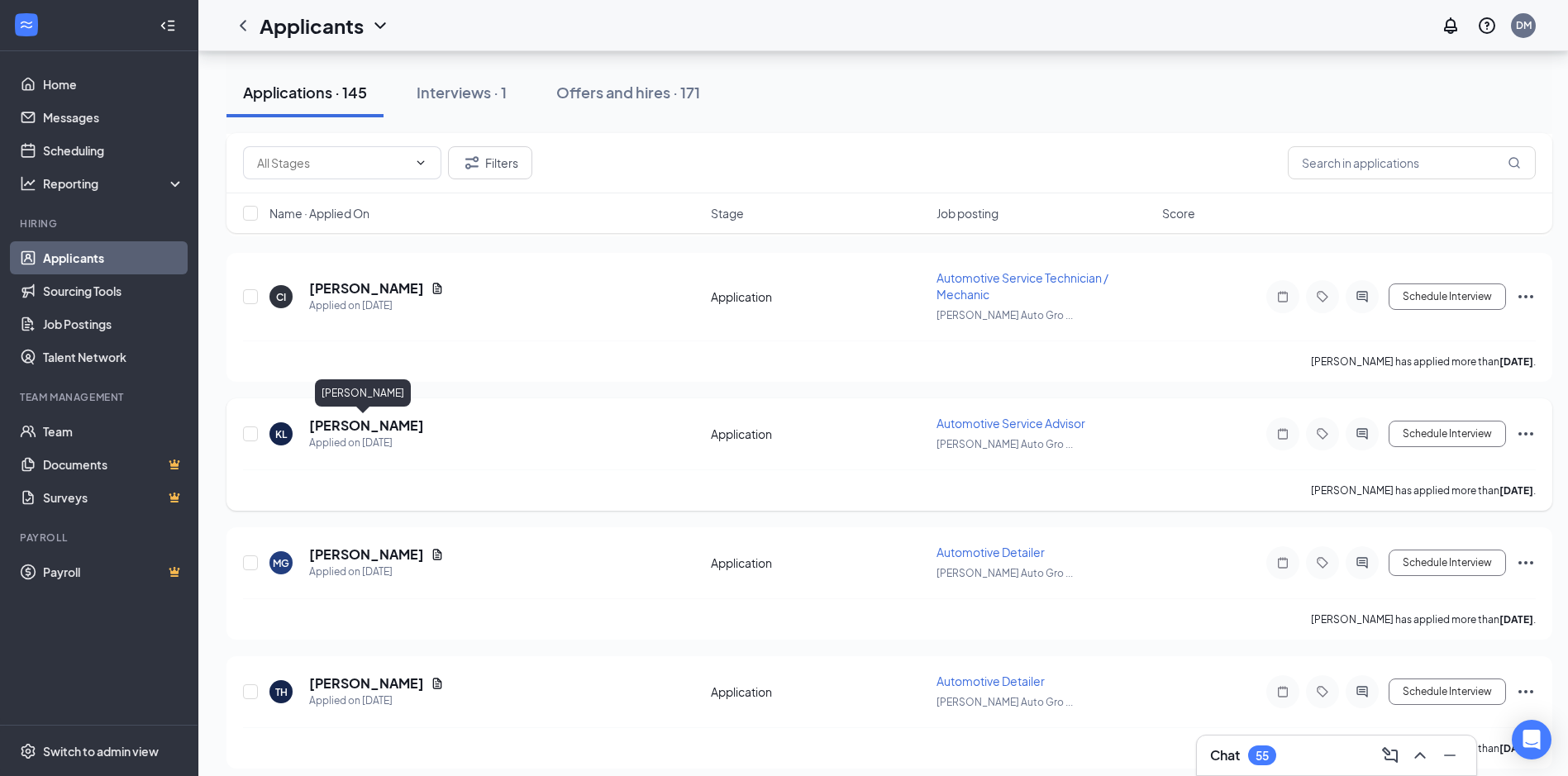
click at [391, 427] on h5 "[PERSON_NAME]" at bounding box center [366, 425] width 115 height 19
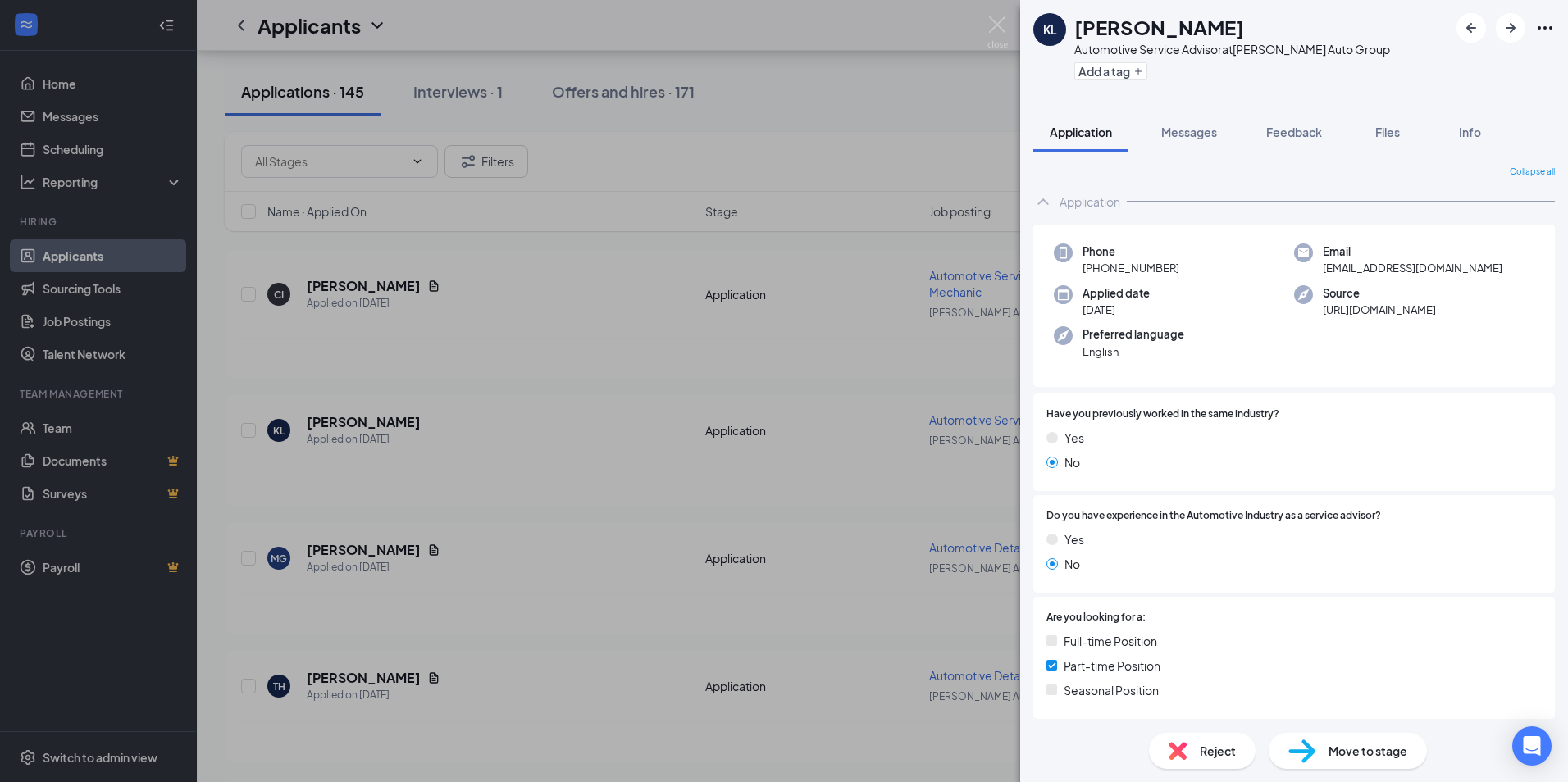
click at [850, 148] on div "KL [PERSON_NAME] Automotive Service Advisor at [PERSON_NAME] Auto Group Add a t…" at bounding box center [784, 391] width 1568 height 782
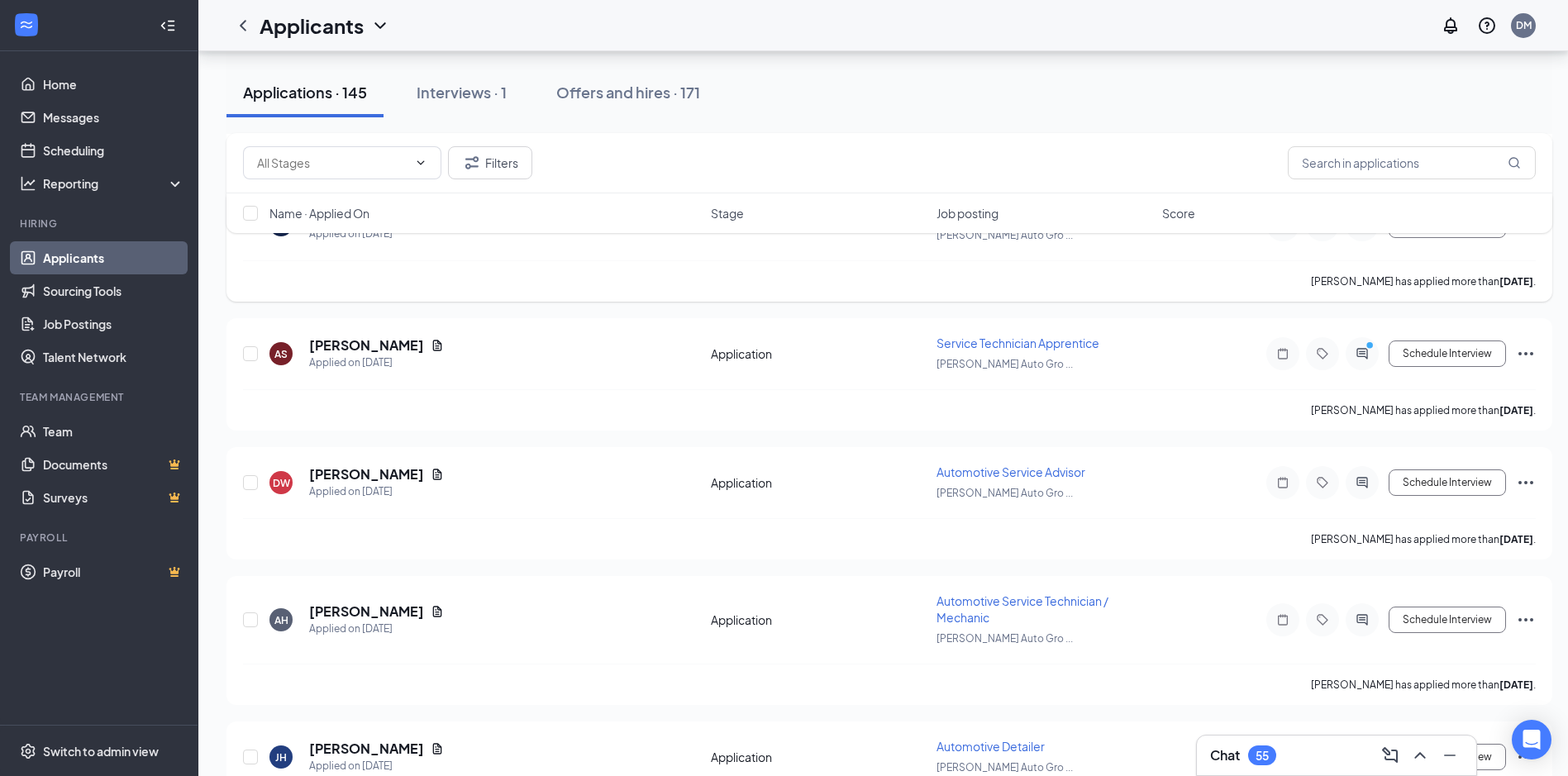
scroll to position [5943, 0]
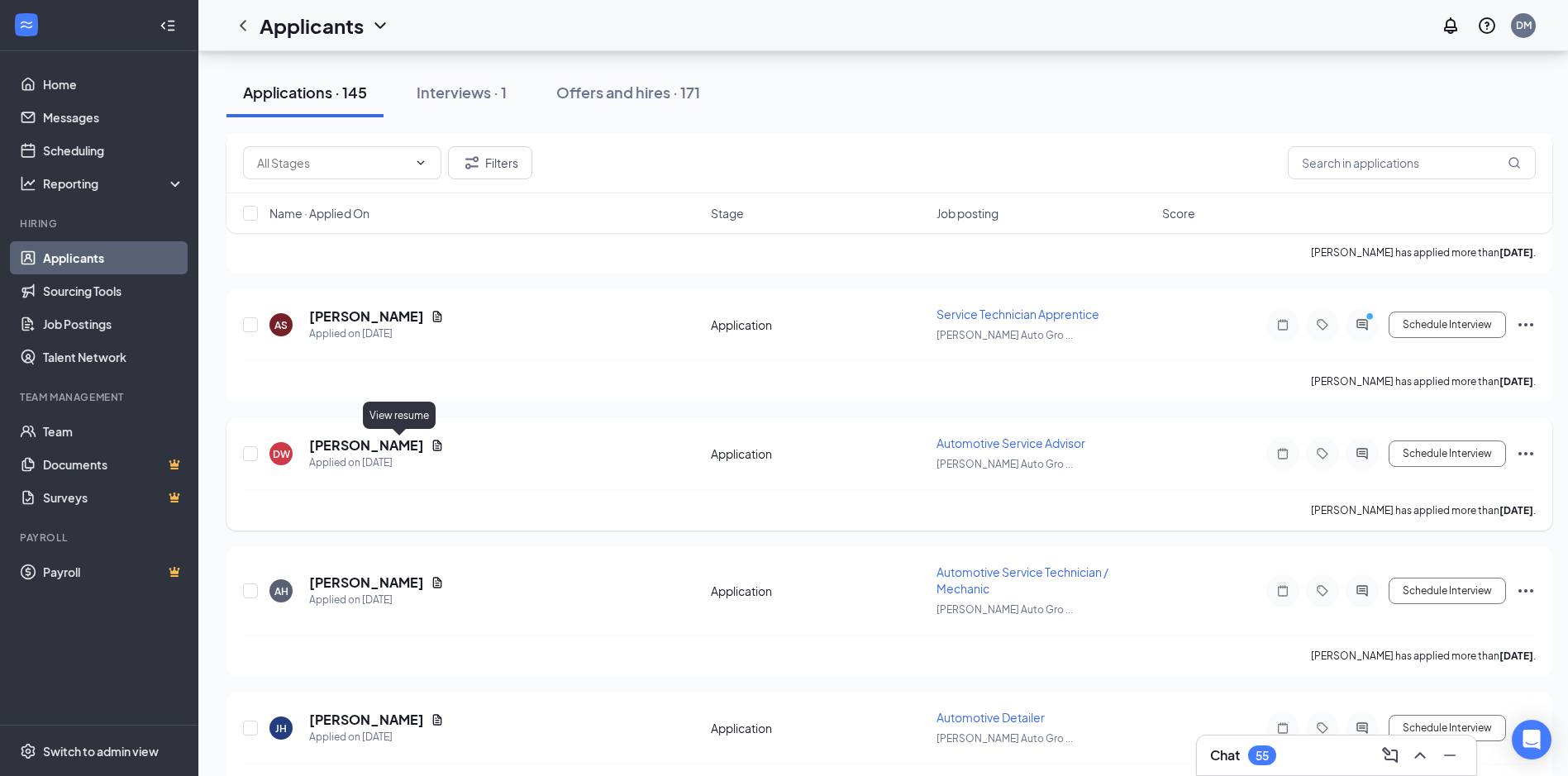
click at [431, 447] on icon "Document" at bounding box center [437, 444] width 13 height 13
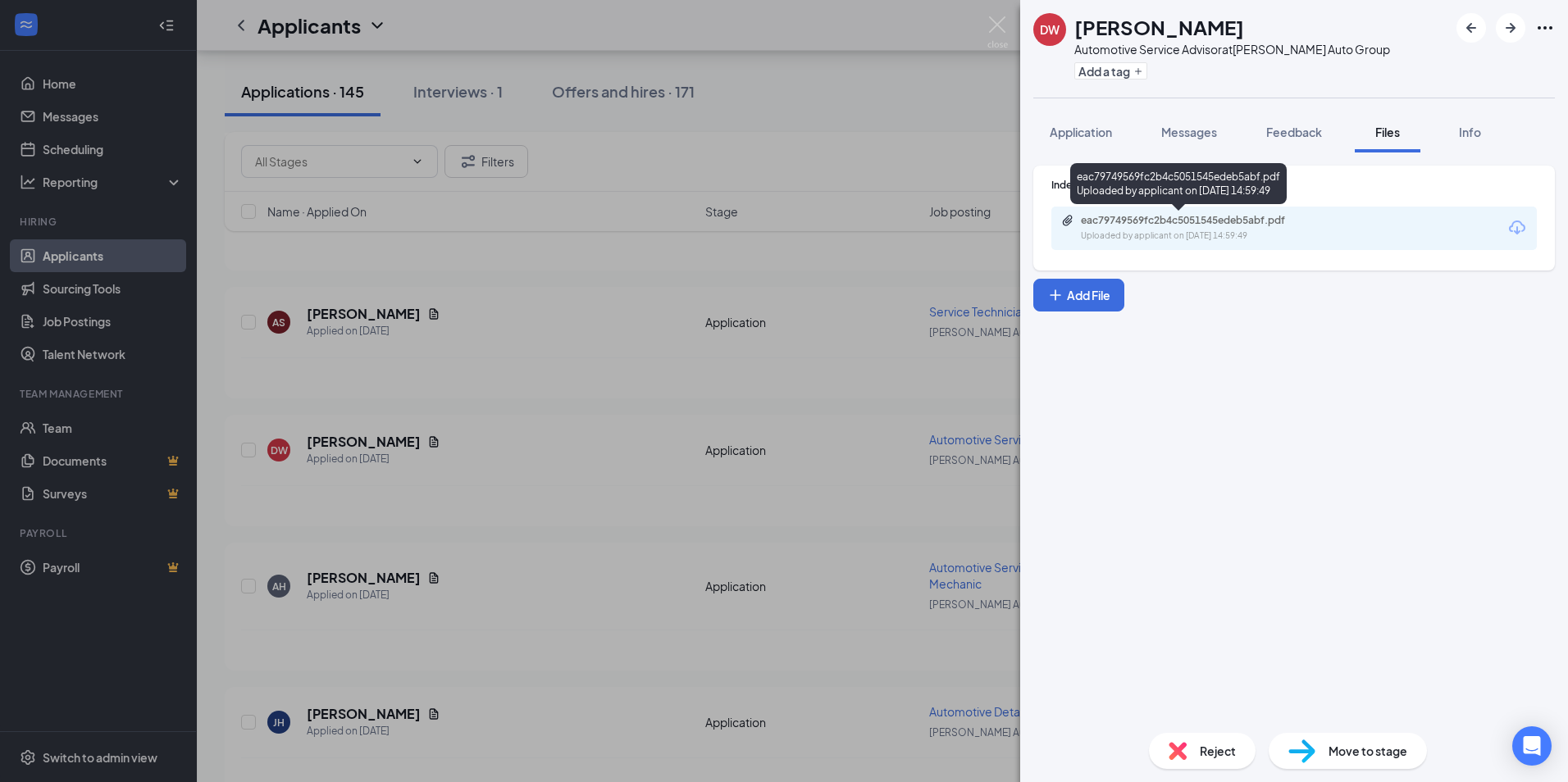
click at [1163, 220] on div "eac79749569fc2b4c5051545edeb5abf.pdf" at bounding box center [1196, 220] width 230 height 13
click at [638, 311] on div "DW [PERSON_NAME] Automotive Service Advisor at [PERSON_NAME] Auto Group Add a t…" at bounding box center [784, 391] width 1568 height 782
click at [602, 269] on div "[PERSON_NAME] has applied more than [DATE] ." at bounding box center [882, 250] width 1283 height 41
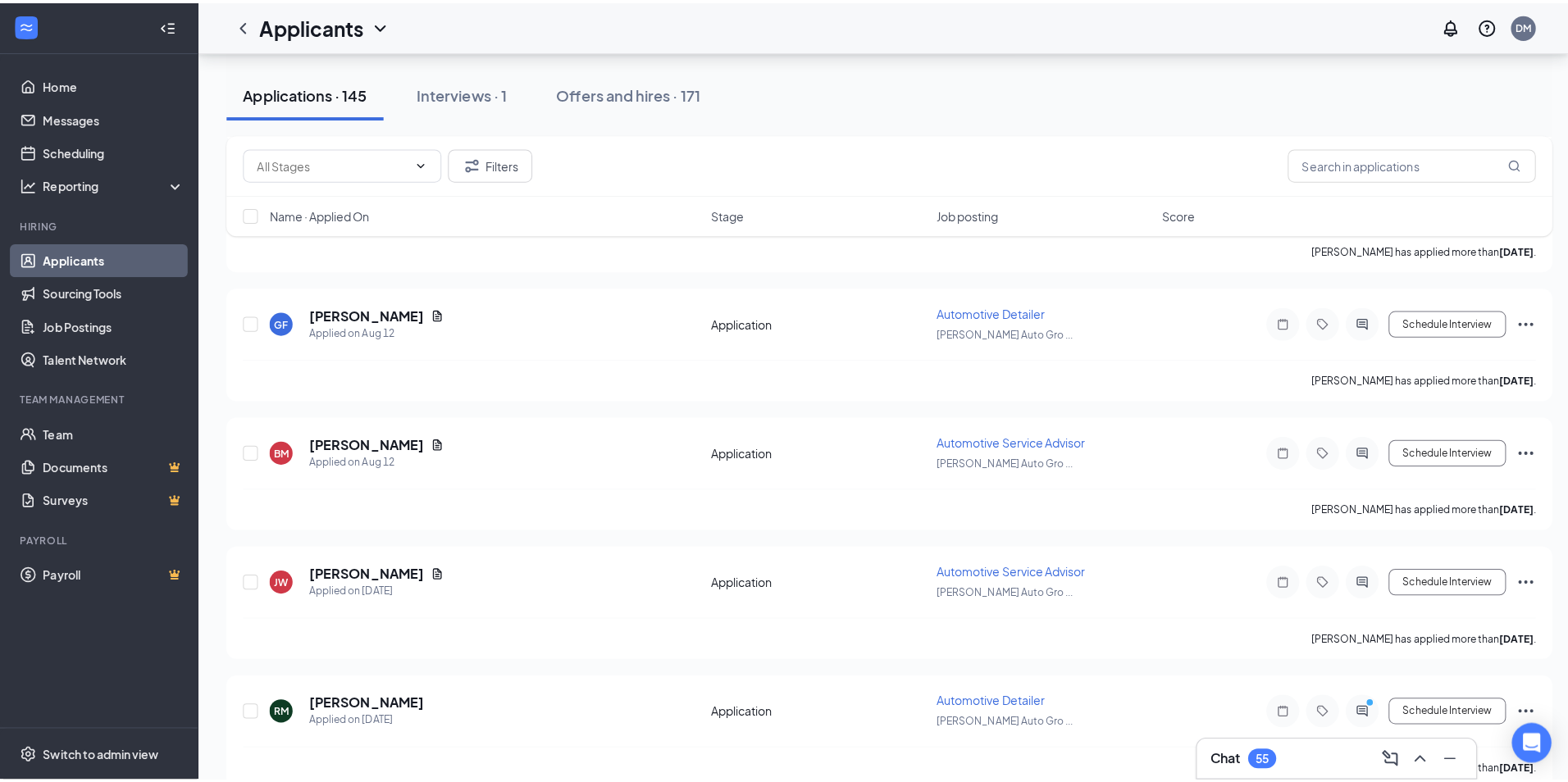
scroll to position [7868, 0]
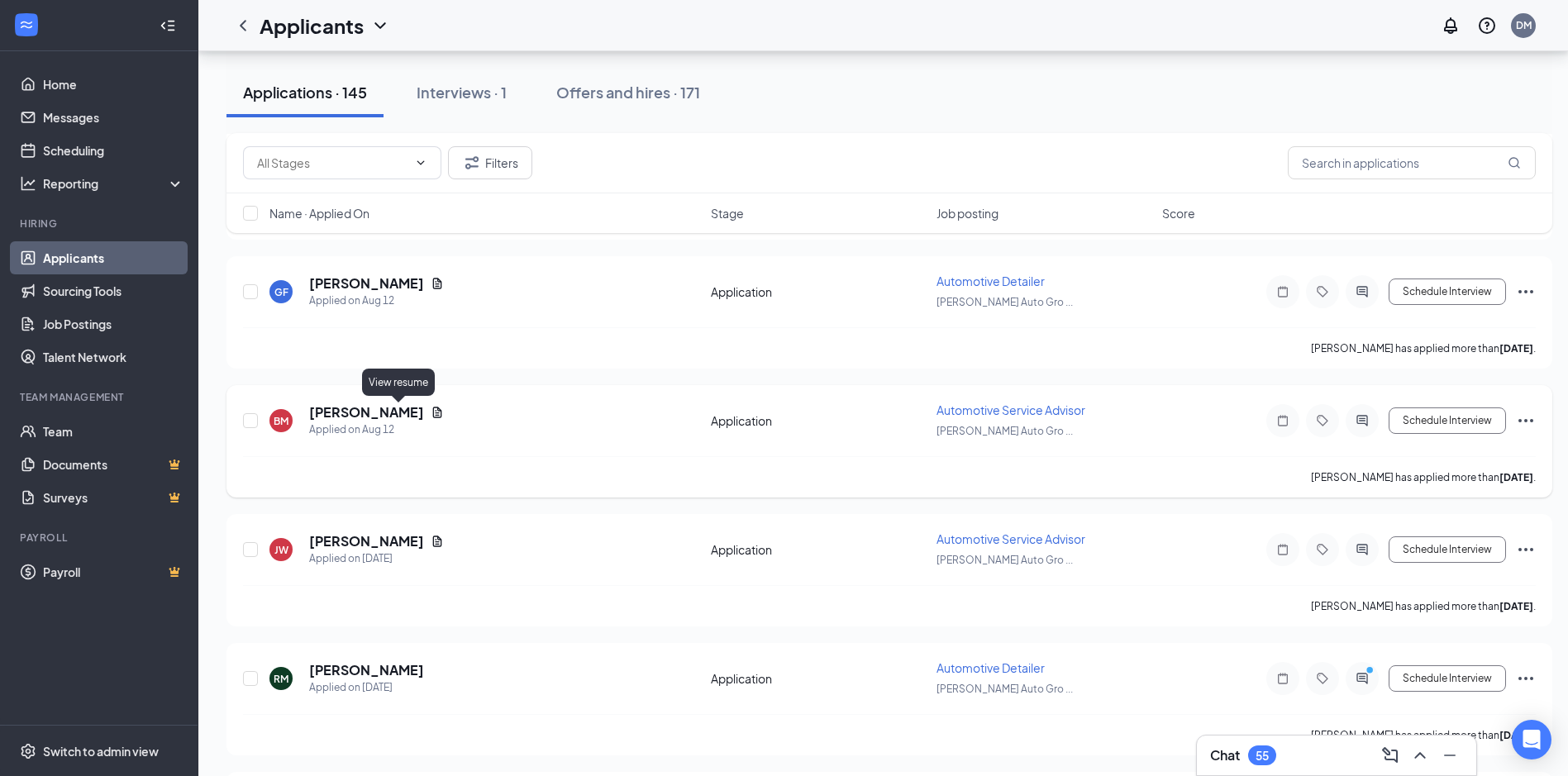
click at [431, 411] on icon "Document" at bounding box center [437, 412] width 13 height 13
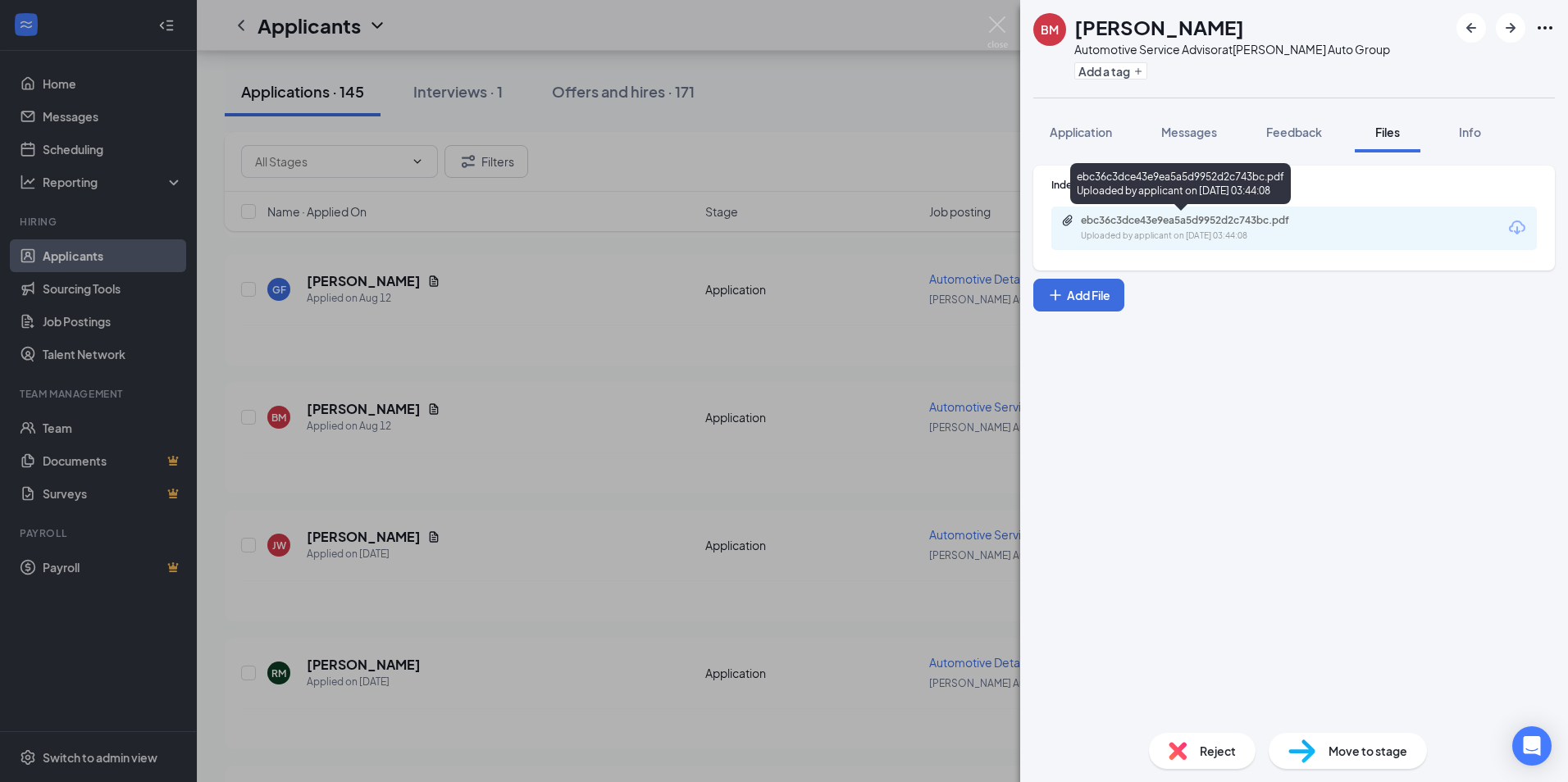
click at [1152, 220] on div "ebc36c3dce43e9ea5a5d9952d2c743bc.pdf" at bounding box center [1196, 220] width 230 height 13
